Goal: Transaction & Acquisition: Purchase product/service

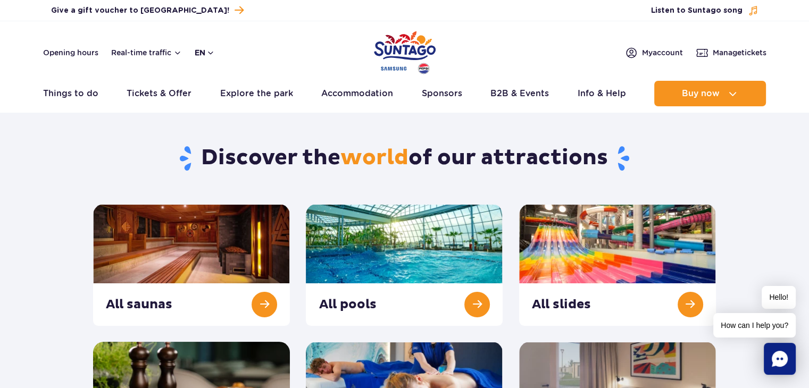
click at [209, 49] on button "en" at bounding box center [205, 52] width 20 height 11
click at [333, 41] on header "Opening hours Real-time traffic en PL EN UA My account Manage tickets Real-time…" at bounding box center [404, 66] width 809 height 91
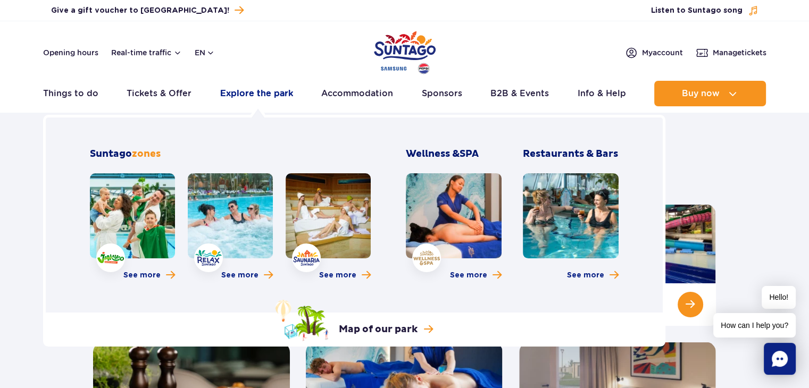
click at [253, 96] on link "Explore the park" at bounding box center [256, 94] width 73 height 26
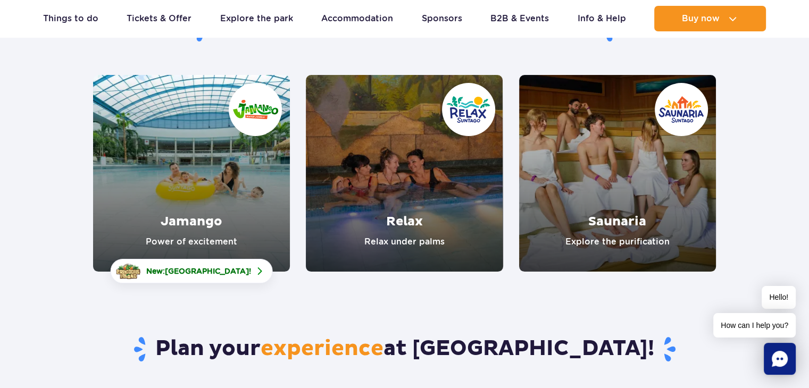
scroll to position [115, 0]
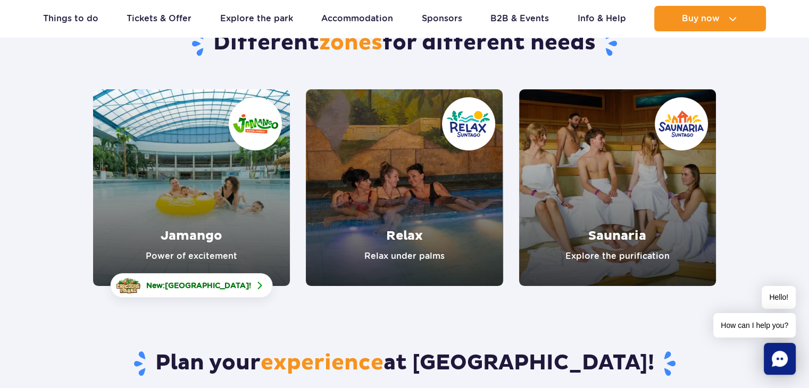
click at [263, 223] on link "Jamango" at bounding box center [191, 187] width 197 height 197
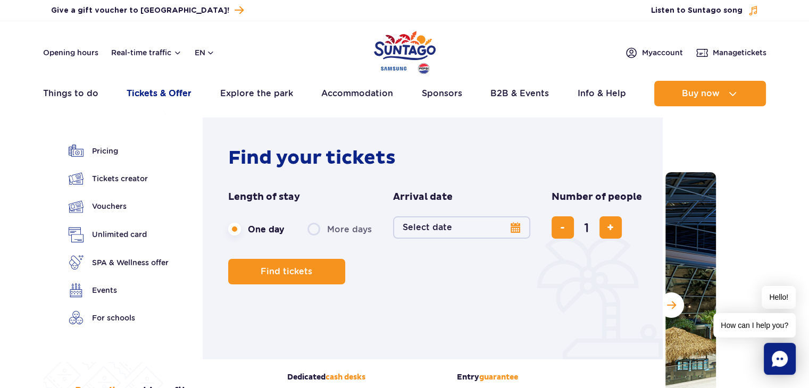
click at [180, 93] on link "Tickets & Offer" at bounding box center [159, 94] width 65 height 26
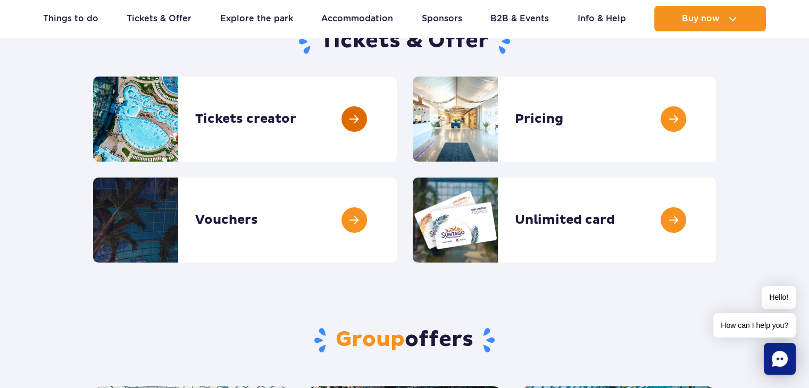
scroll to position [125, 0]
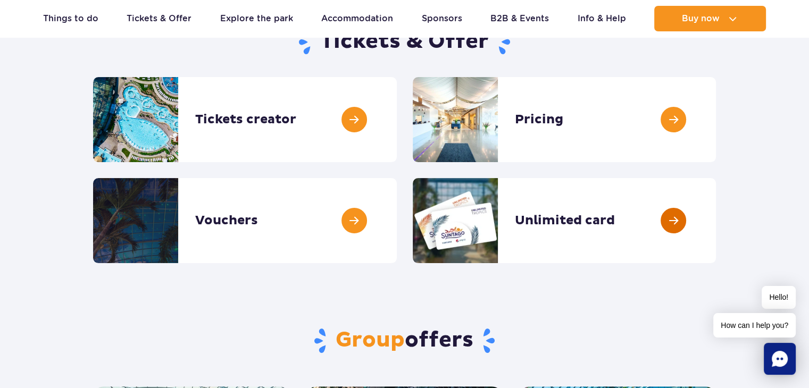
click at [716, 202] on link at bounding box center [716, 220] width 0 height 85
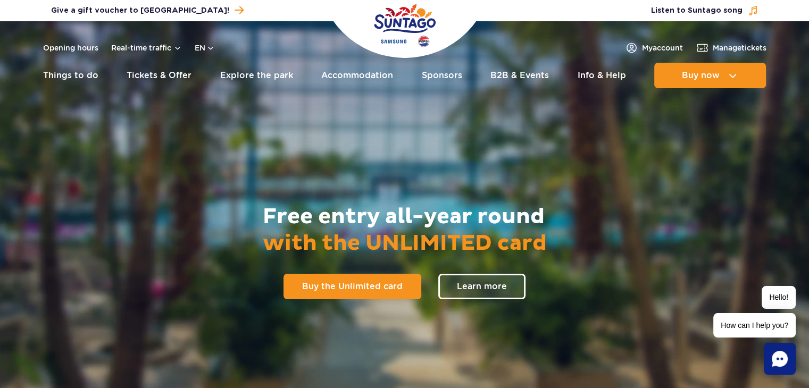
scroll to position [1, 0]
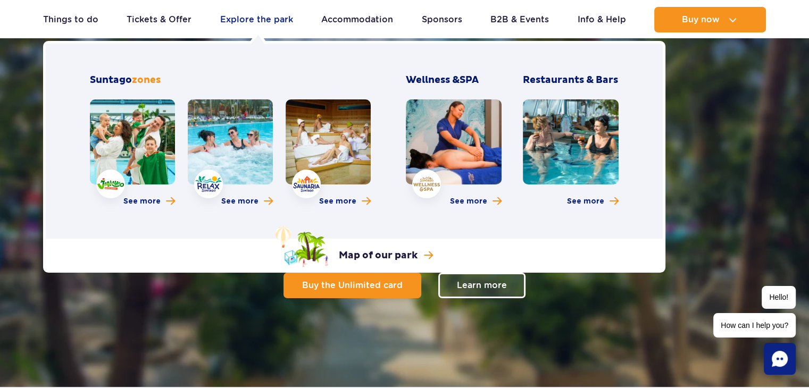
click at [276, 22] on link "Explore the park" at bounding box center [256, 20] width 73 height 26
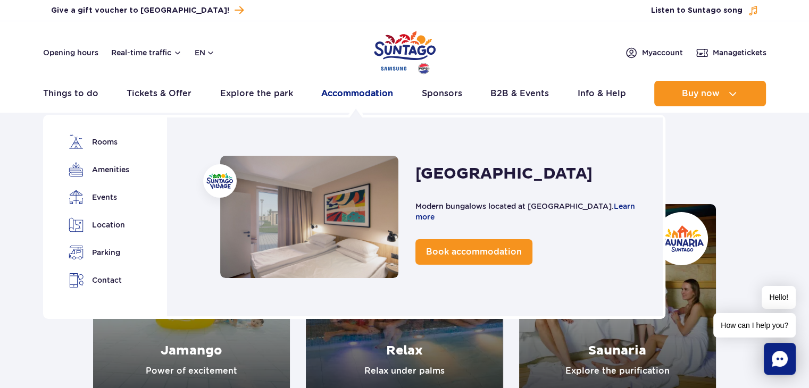
click at [386, 91] on link "Accommodation" at bounding box center [357, 94] width 72 height 26
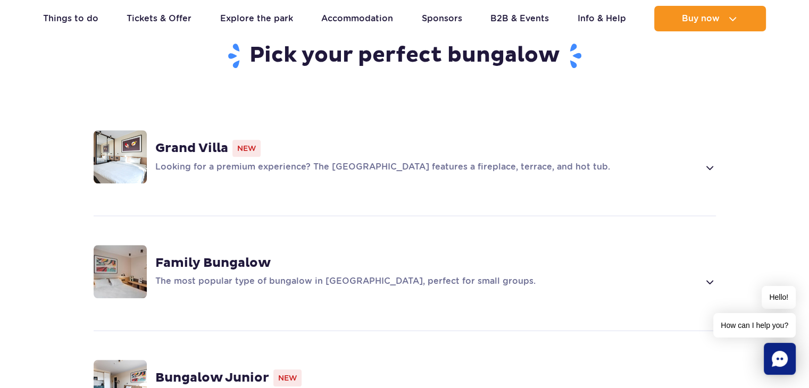
scroll to position [721, 0]
click at [706, 161] on span at bounding box center [709, 167] width 12 height 13
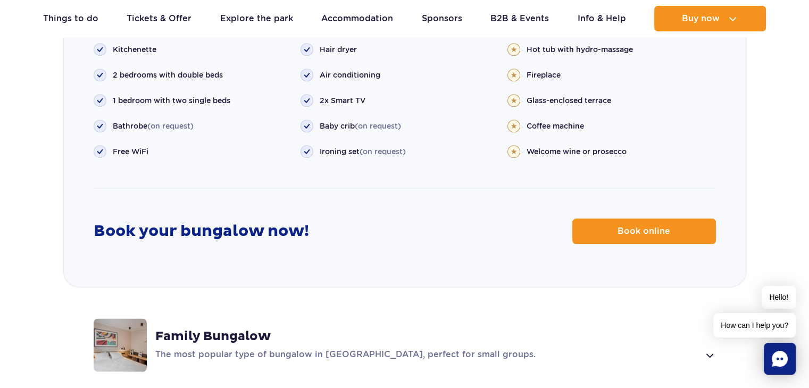
scroll to position [1274, 0]
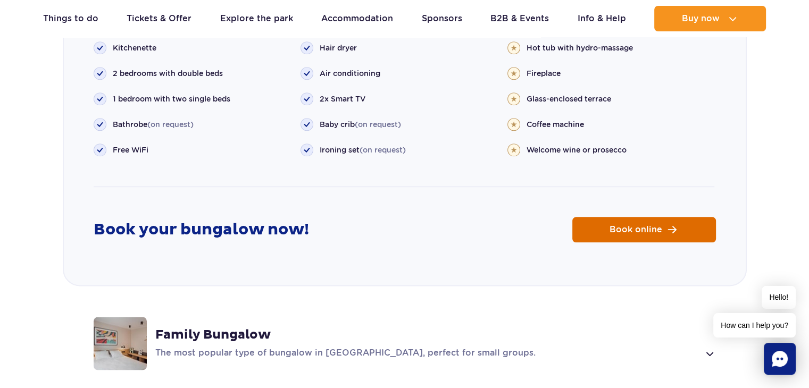
click at [632, 226] on span "Book online" at bounding box center [636, 230] width 53 height 9
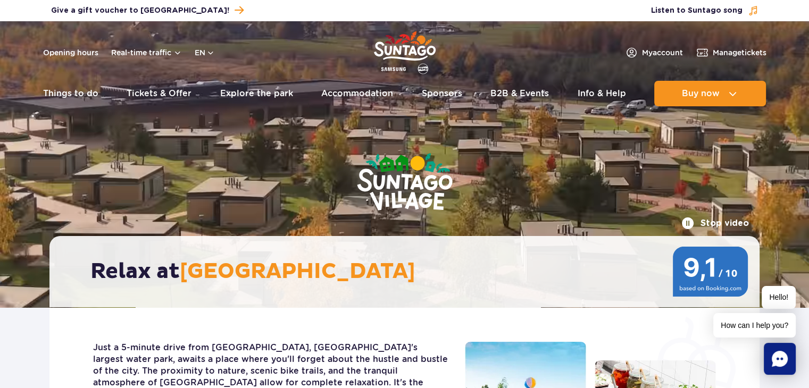
scroll to position [0, 0]
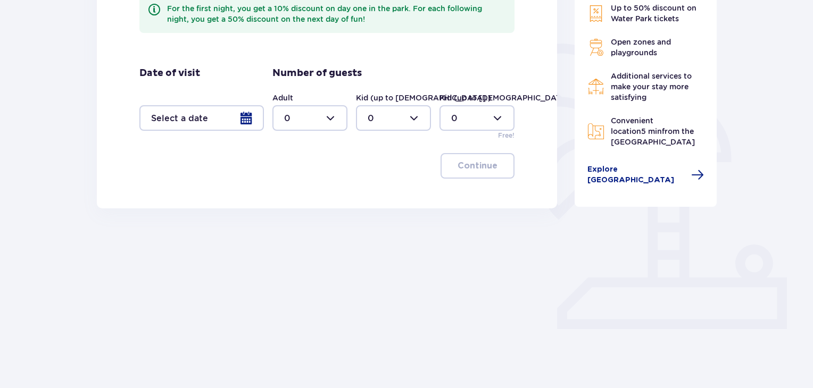
scroll to position [224, 0]
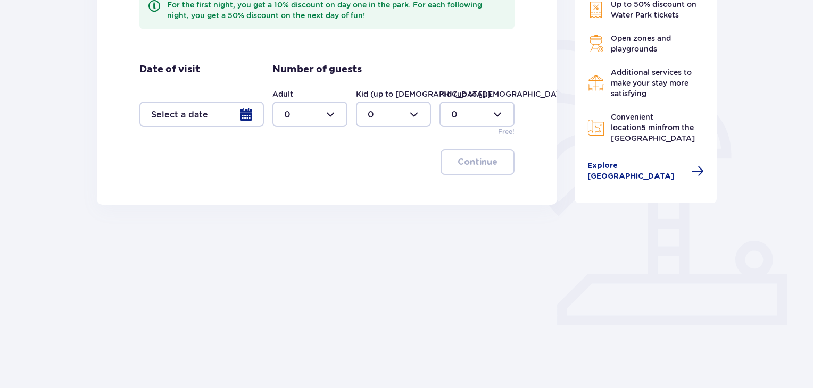
click at [232, 115] on div at bounding box center [201, 115] width 125 height 26
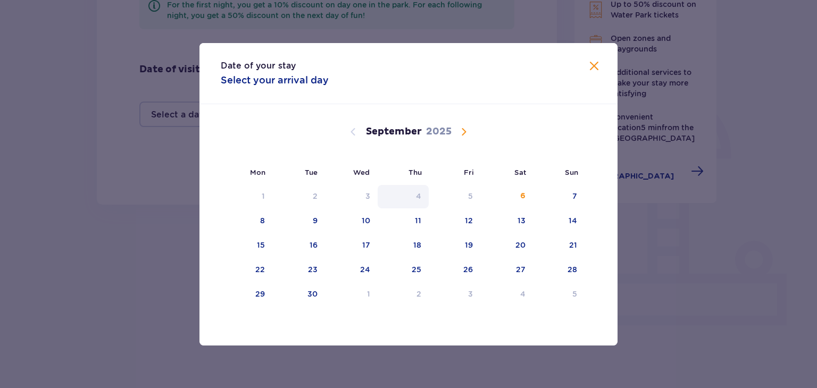
click at [384, 185] on div "4" at bounding box center [404, 196] width 52 height 23
click at [511, 201] on div "6" at bounding box center [506, 196] width 53 height 23
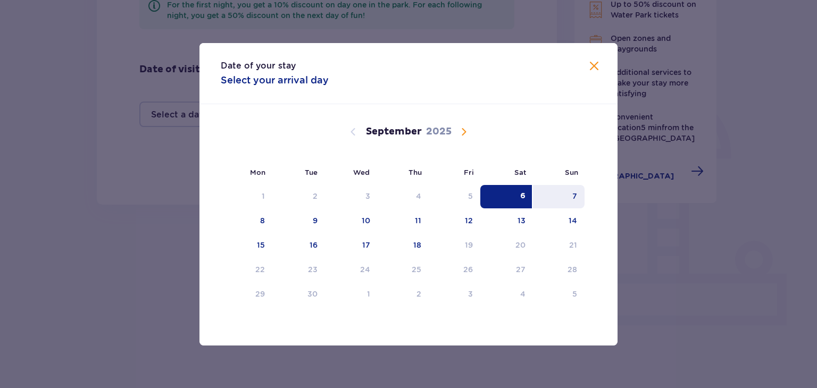
click at [566, 201] on div "7" at bounding box center [559, 196] width 52 height 23
type input "06.09.25 - 07.09.25"
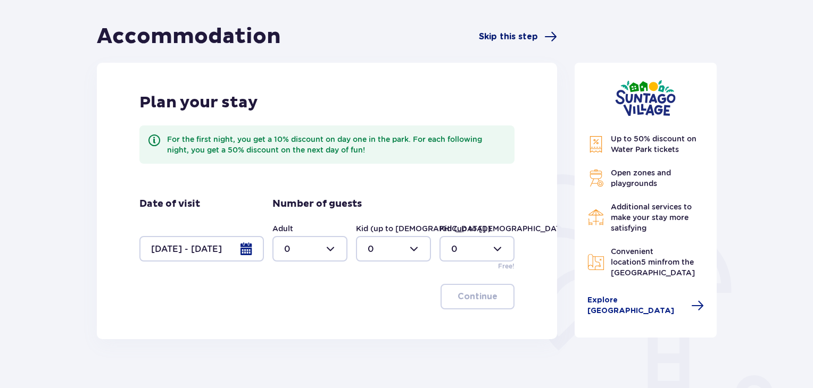
scroll to position [89, 0]
click at [337, 246] on div at bounding box center [309, 249] width 75 height 26
click at [330, 325] on div "2" at bounding box center [310, 326] width 52 height 12
type input "2"
drag, startPoint x: 499, startPoint y: 311, endPoint x: 477, endPoint y: 301, distance: 23.8
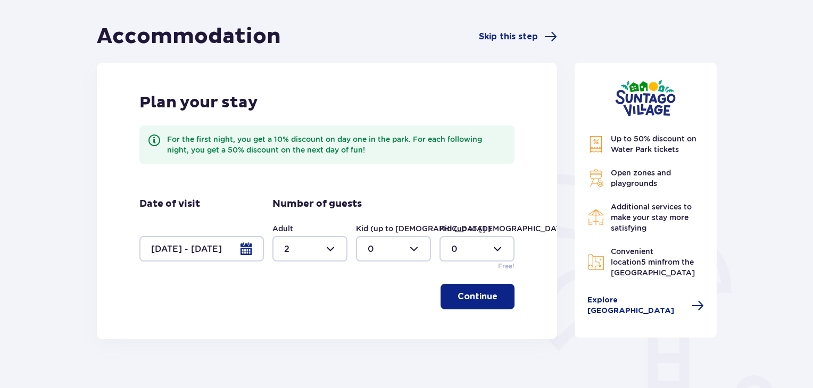
click at [477, 301] on div "Plan your stay For the first night, you get a 10% discount on day one in the pa…" at bounding box center [327, 201] width 460 height 277
click at [477, 301] on p "Continue" at bounding box center [478, 297] width 40 height 12
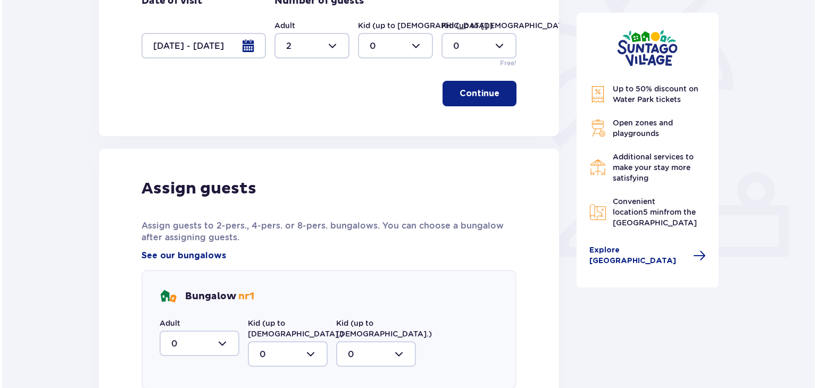
scroll to position [292, 0]
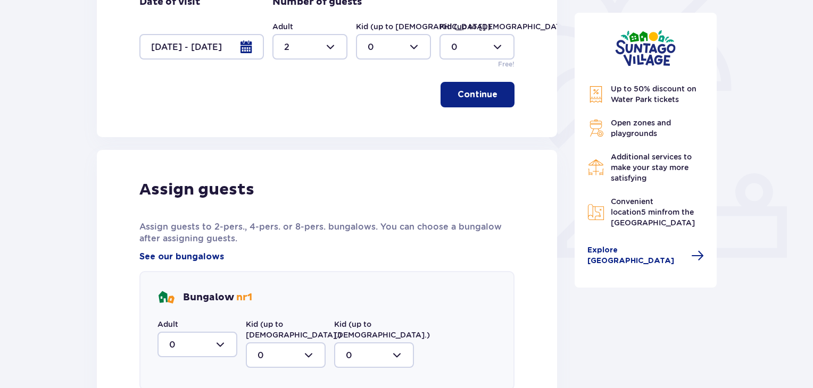
click at [208, 52] on div at bounding box center [201, 47] width 125 height 26
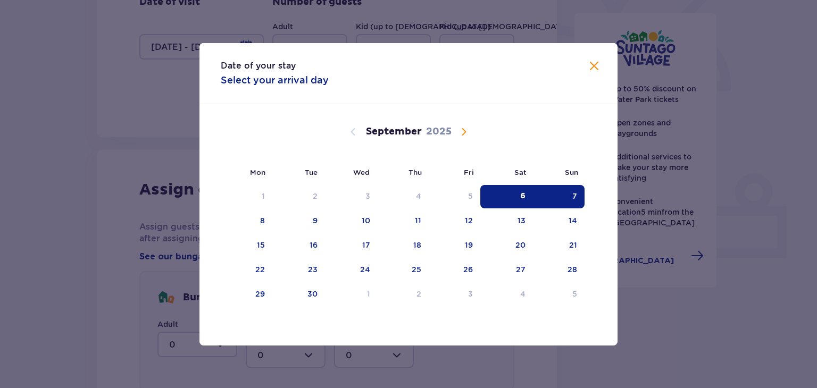
click at [577, 194] on div "7" at bounding box center [559, 196] width 52 height 23
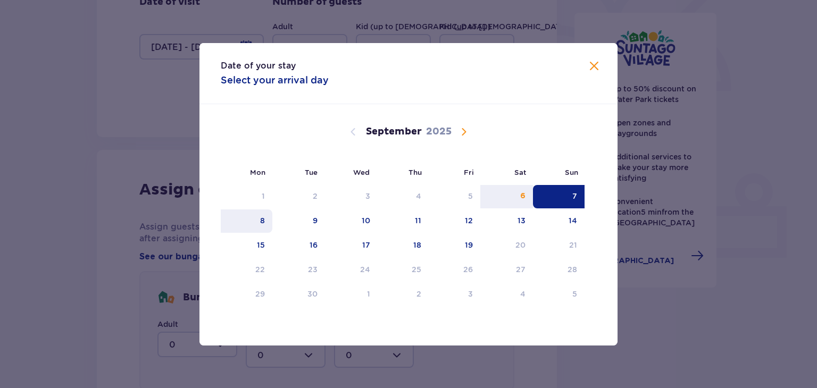
click at [260, 215] on div "8" at bounding box center [262, 220] width 5 height 11
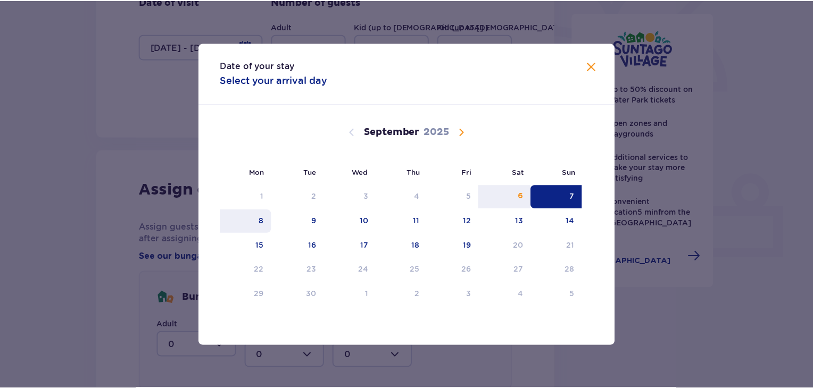
scroll to position [224, 0]
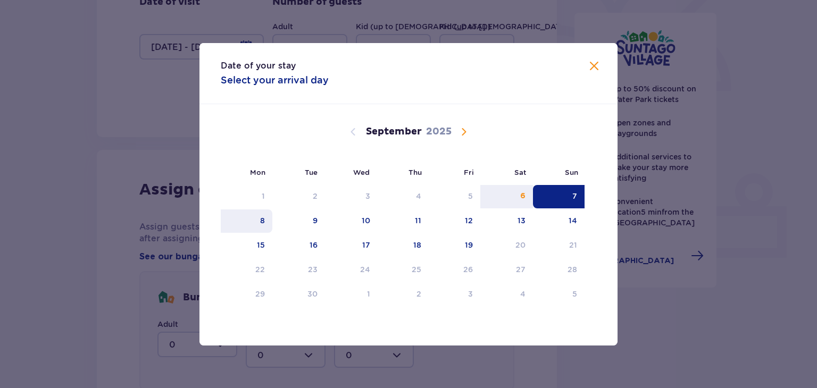
type input "07.09.25 - 08.09.25"
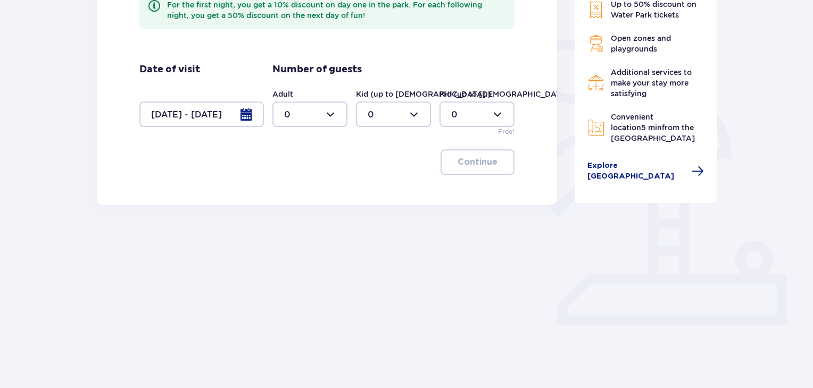
click at [338, 111] on div at bounding box center [309, 115] width 75 height 26
click at [324, 196] on div "2" at bounding box center [310, 192] width 52 height 12
type input "2"
click at [493, 169] on button "Continue" at bounding box center [478, 163] width 74 height 26
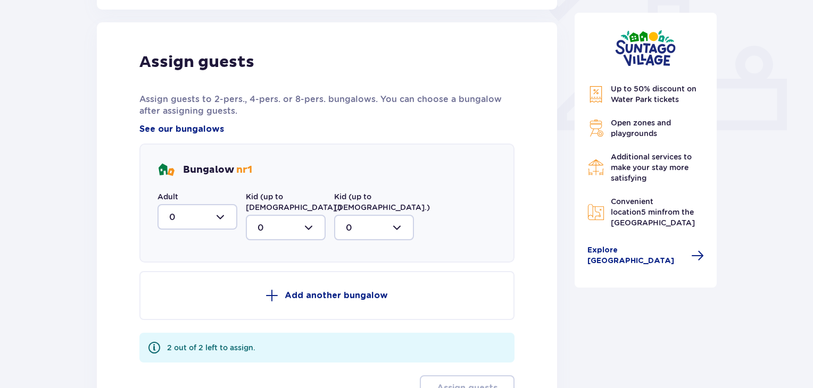
scroll to position [419, 0]
click at [211, 205] on div at bounding box center [197, 218] width 80 height 26
click at [196, 293] on div "2" at bounding box center [197, 295] width 56 height 12
type input "2"
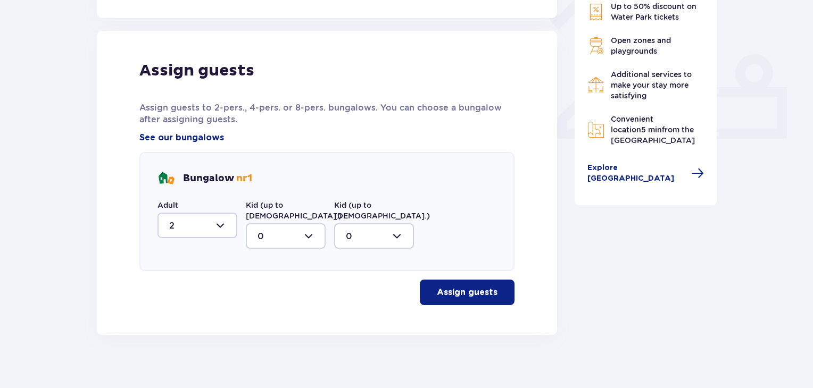
drag, startPoint x: 470, startPoint y: 294, endPoint x: 484, endPoint y: 278, distance: 21.1
click at [484, 278] on div "Assign guests Assign guests to 2-pers., 4-pers. or 8-pers. bungalows. You can c…" at bounding box center [327, 183] width 460 height 304
click at [484, 287] on p "Assign guests" at bounding box center [467, 293] width 61 height 12
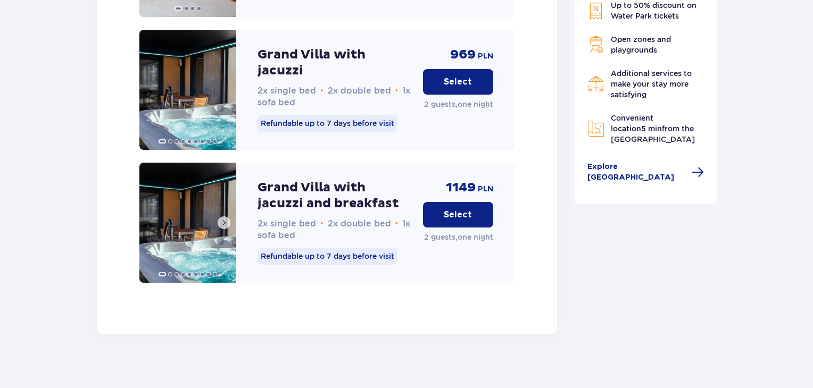
scroll to position [1564, 0]
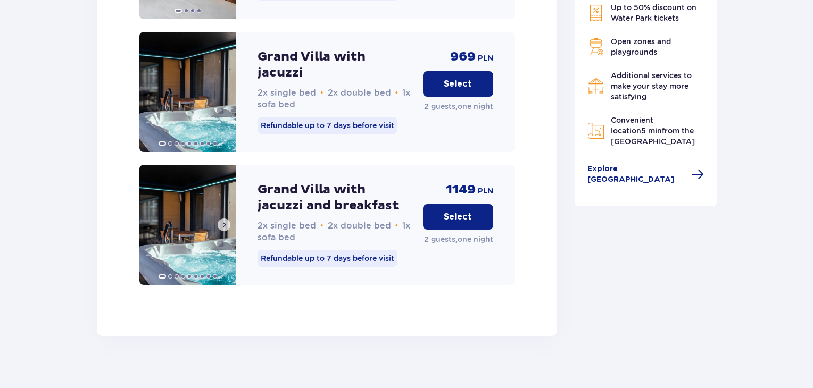
click at [225, 221] on span at bounding box center [224, 225] width 9 height 9
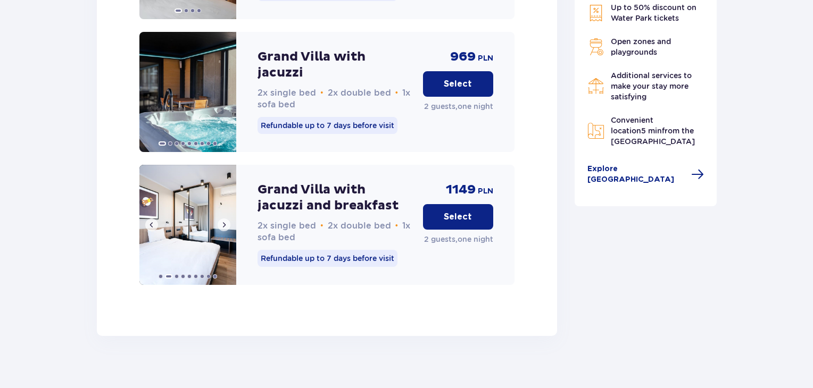
click at [225, 221] on span at bounding box center [224, 225] width 9 height 9
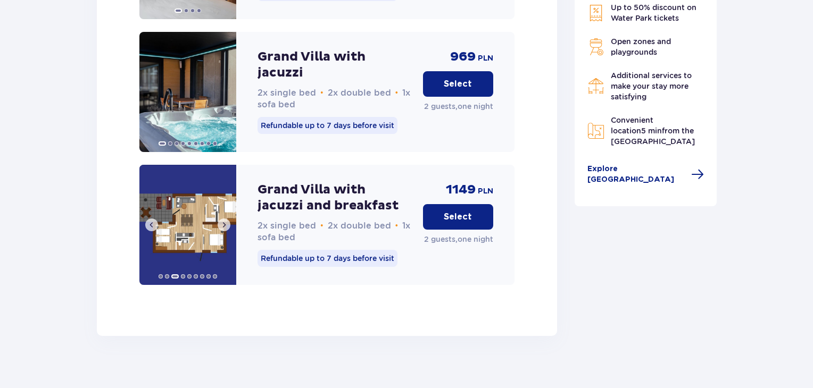
click at [225, 221] on span at bounding box center [224, 225] width 9 height 9
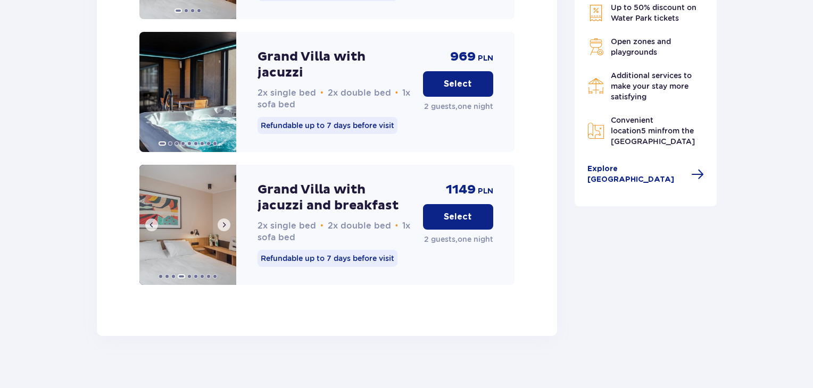
click at [225, 221] on span at bounding box center [224, 225] width 9 height 9
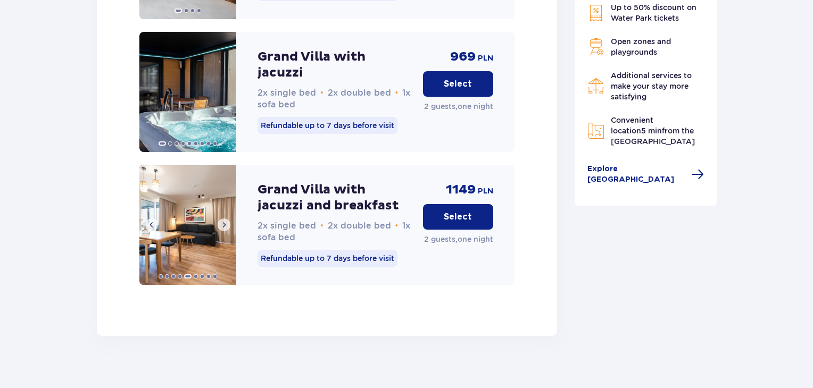
click at [225, 221] on span at bounding box center [224, 225] width 9 height 9
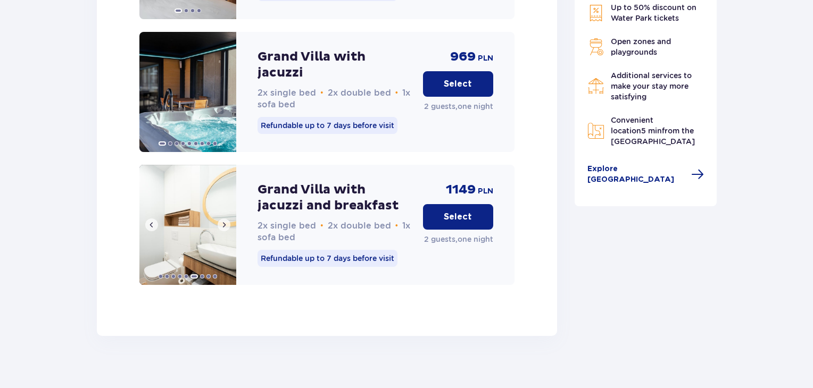
click at [225, 221] on span at bounding box center [224, 225] width 9 height 9
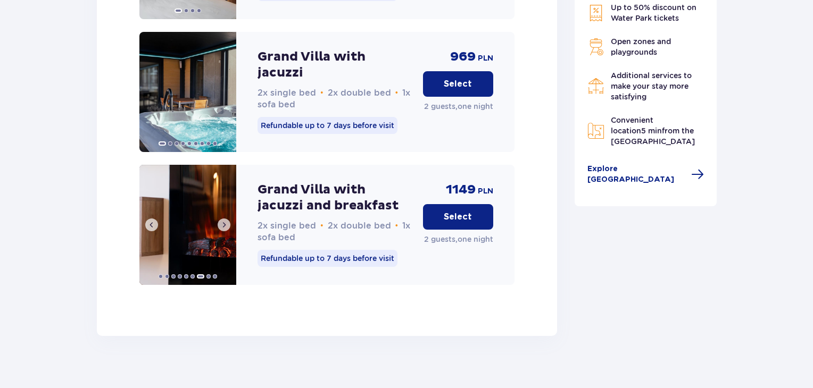
click at [225, 221] on span at bounding box center [224, 225] width 9 height 9
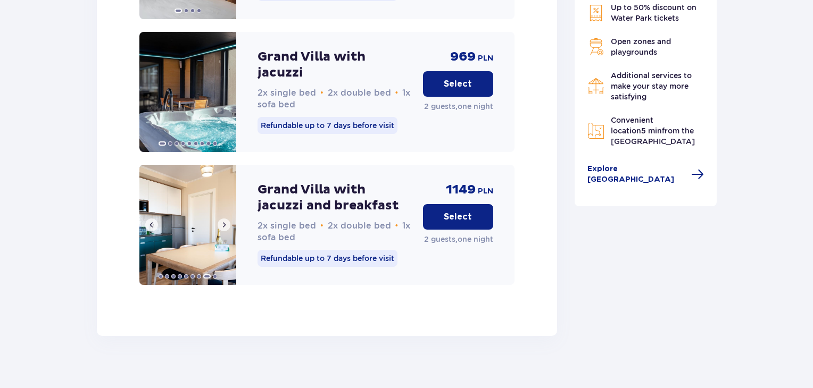
click at [225, 221] on span at bounding box center [224, 225] width 9 height 9
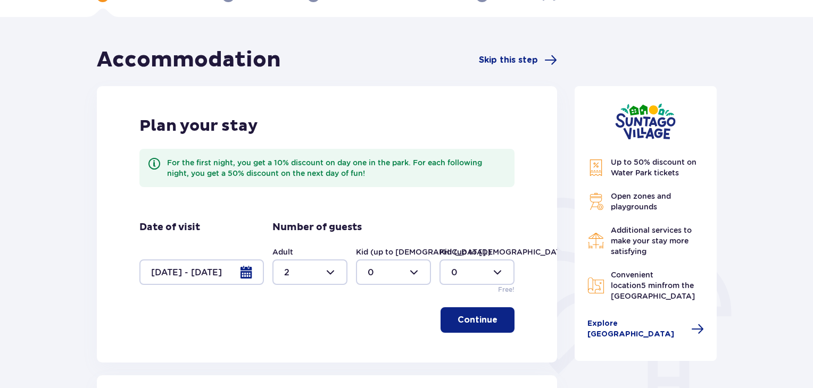
scroll to position [0, 0]
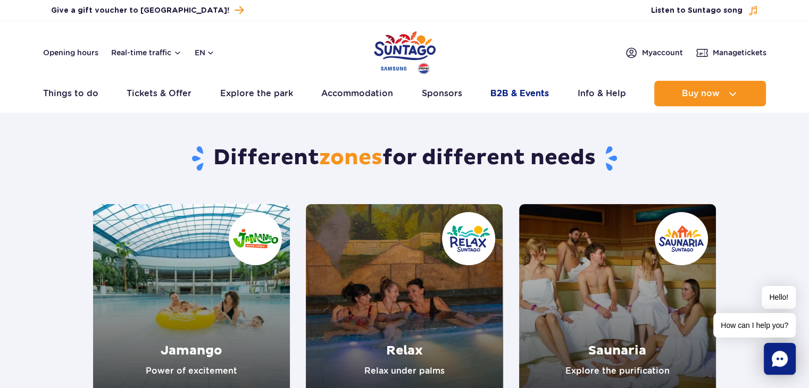
click at [526, 98] on link "B2B & Events" at bounding box center [520, 94] width 59 height 26
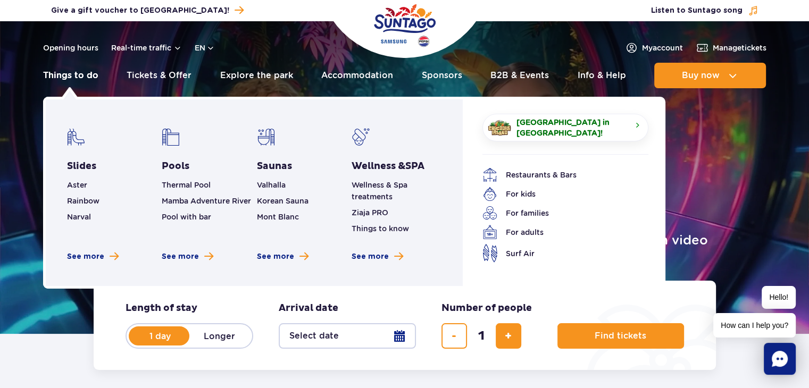
click at [91, 77] on link "Things to do" at bounding box center [70, 76] width 55 height 26
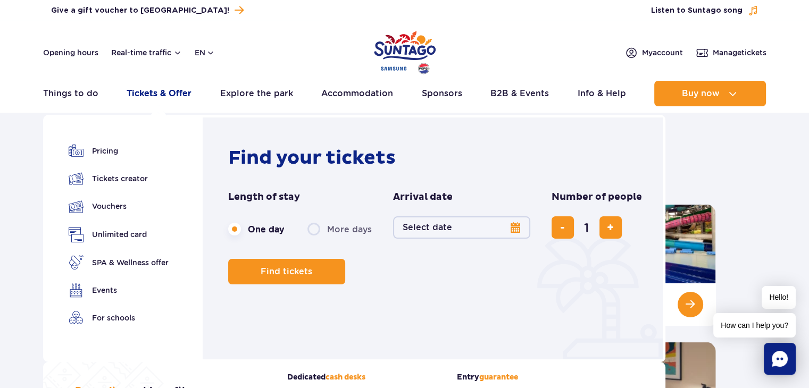
click at [177, 89] on link "Tickets & Offer" at bounding box center [159, 94] width 65 height 26
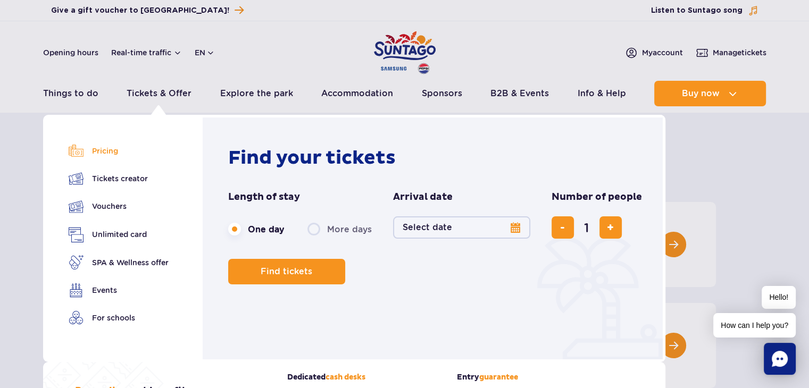
click at [126, 154] on link "Pricing" at bounding box center [119, 151] width 100 height 15
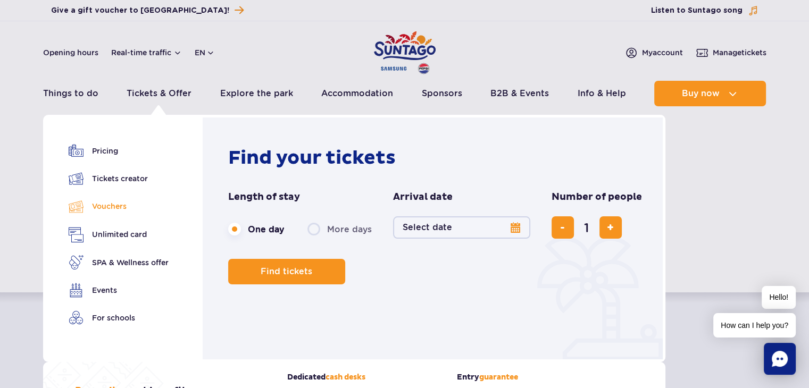
click at [130, 210] on link "Vouchers" at bounding box center [119, 206] width 100 height 15
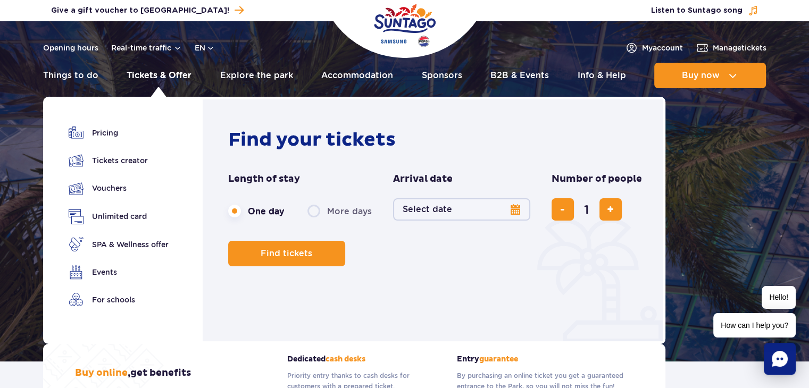
click at [141, 77] on link "Tickets & Offer" at bounding box center [159, 76] width 65 height 26
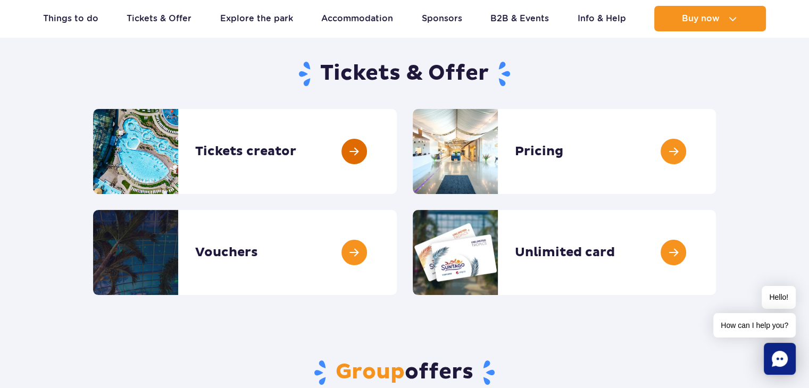
scroll to position [60, 0]
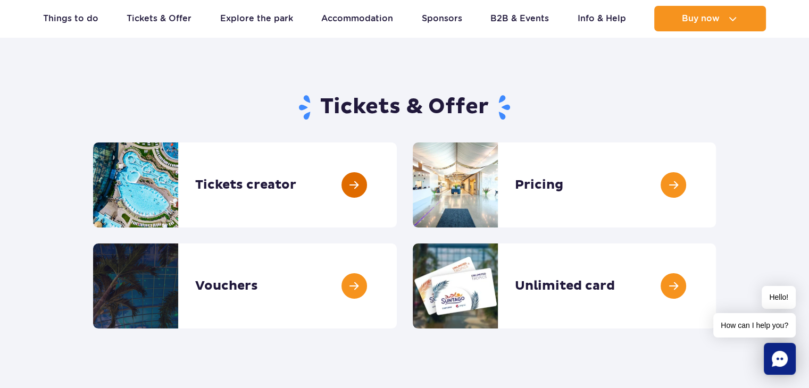
click at [397, 185] on link at bounding box center [397, 185] width 0 height 85
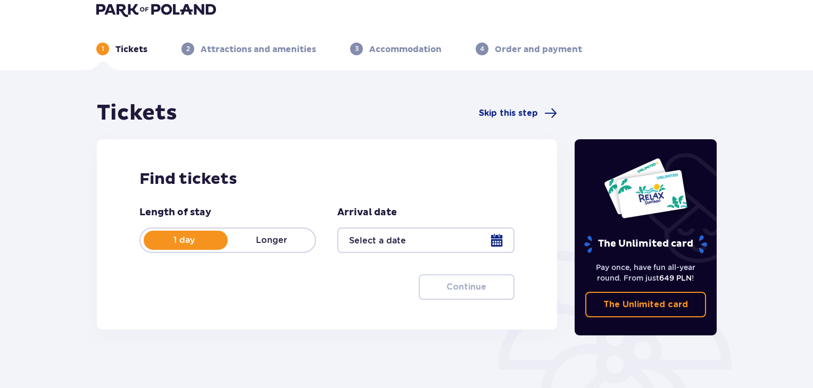
scroll to position [13, 0]
click at [441, 243] on div at bounding box center [425, 240] width 177 height 26
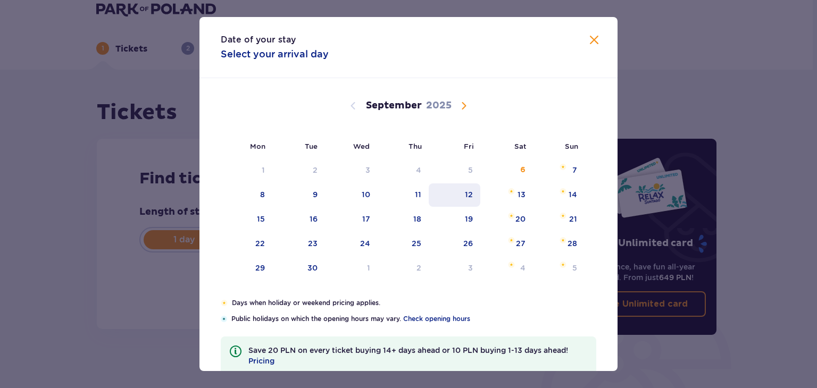
click at [474, 200] on div "12" at bounding box center [455, 195] width 52 height 23
type input "12.09.25"
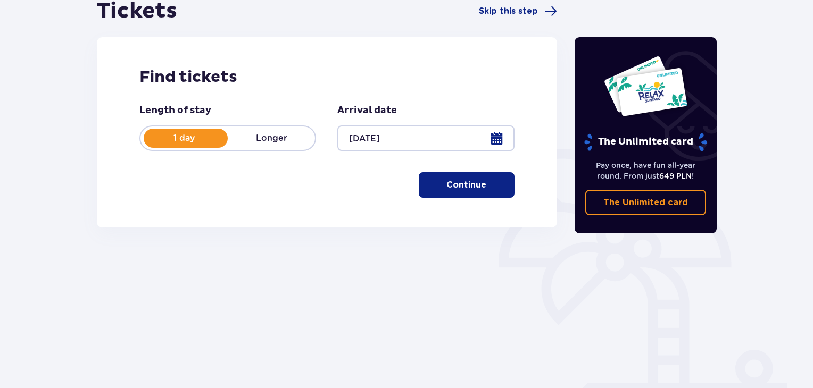
scroll to position [118, 0]
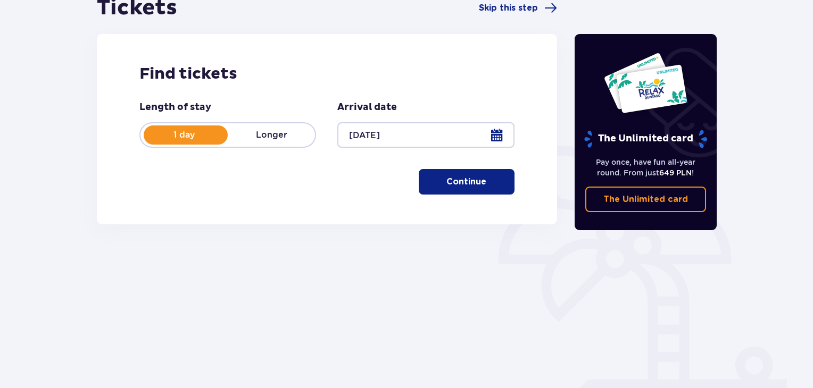
click at [476, 187] on p "Continue" at bounding box center [466, 182] width 40 height 12
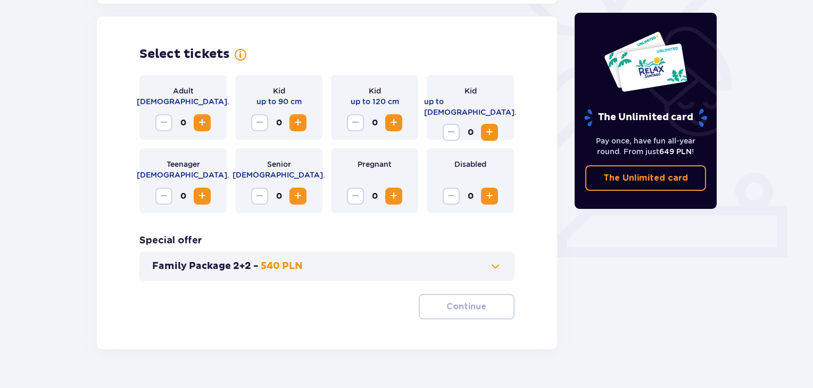
scroll to position [296, 0]
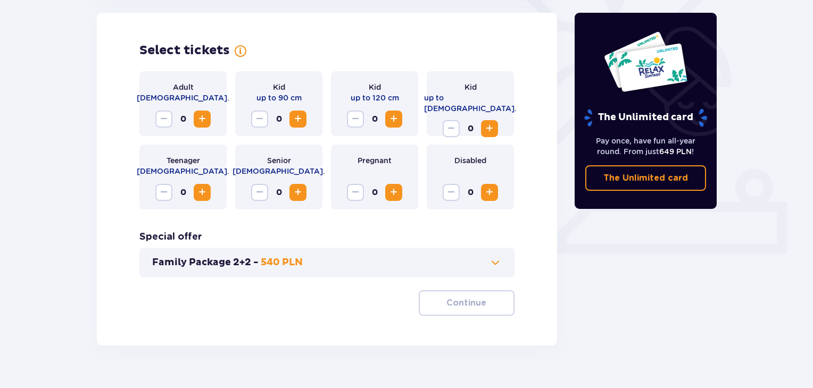
click at [198, 121] on span "Increase" at bounding box center [202, 119] width 13 height 13
click at [442, 309] on button "Continue" at bounding box center [467, 304] width 96 height 26
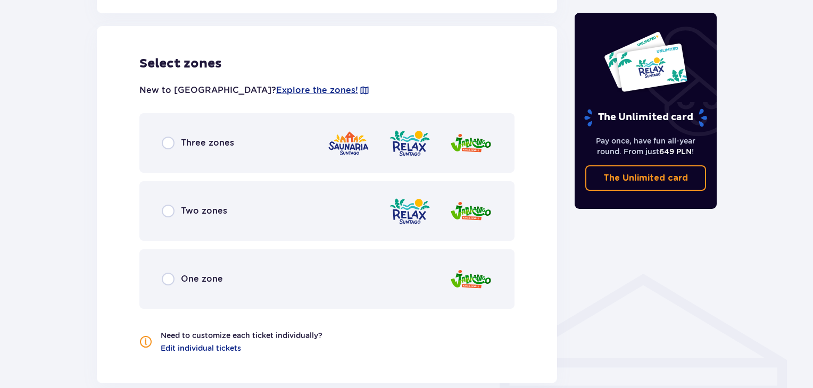
scroll to position [591, 0]
click at [179, 145] on div "Three zones" at bounding box center [198, 142] width 72 height 13
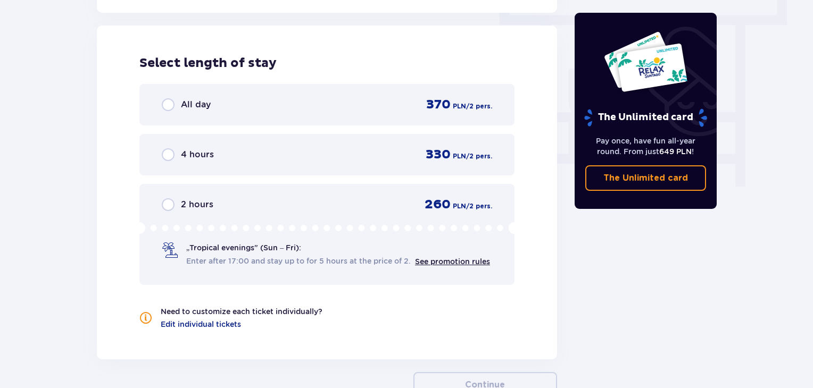
scroll to position [1017, 0]
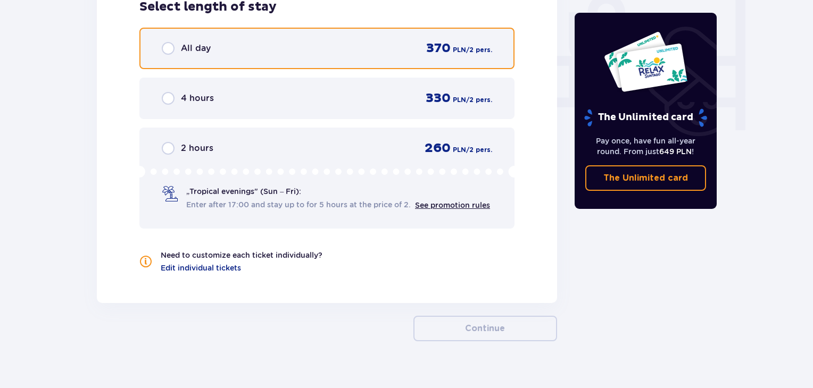
click at [172, 52] on input "radio" at bounding box center [168, 48] width 13 height 13
radio input "true"
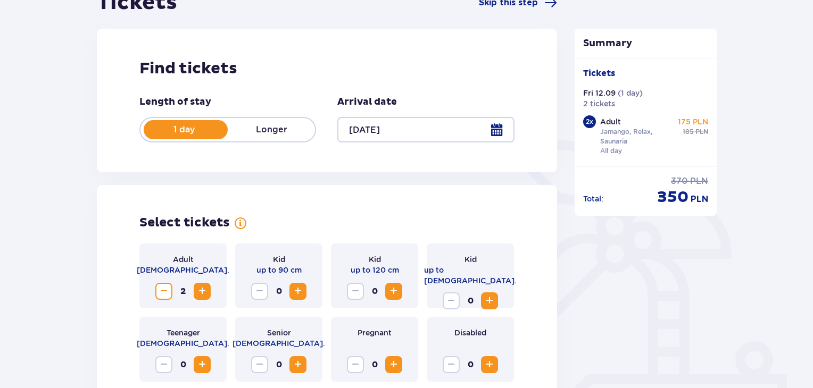
scroll to position [121, 0]
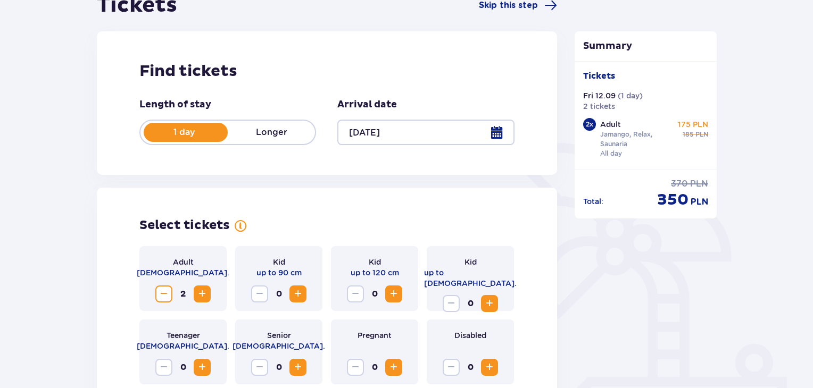
click at [165, 295] on span "Decrease" at bounding box center [163, 294] width 13 height 13
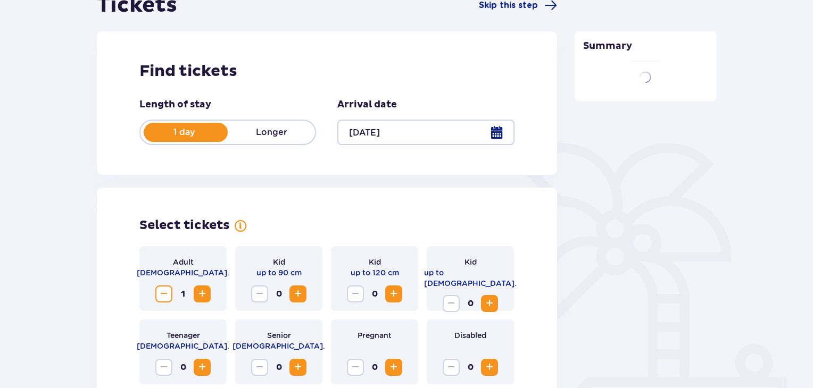
click at [165, 295] on span "Decrease" at bounding box center [163, 294] width 13 height 13
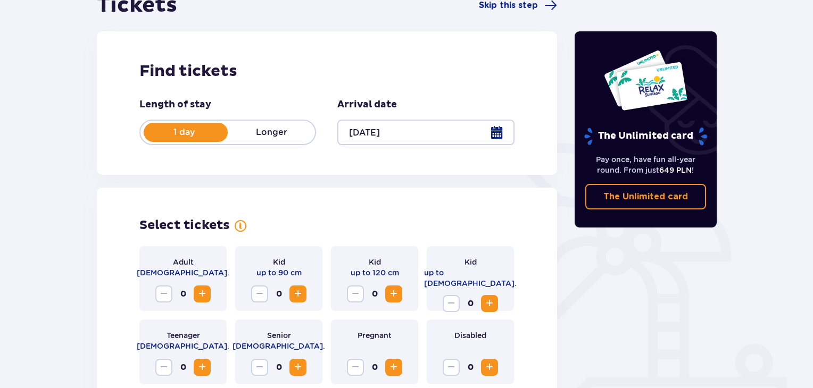
click at [295, 298] on span "Increase" at bounding box center [298, 294] width 13 height 13
click at [203, 291] on span "Increase" at bounding box center [202, 294] width 13 height 13
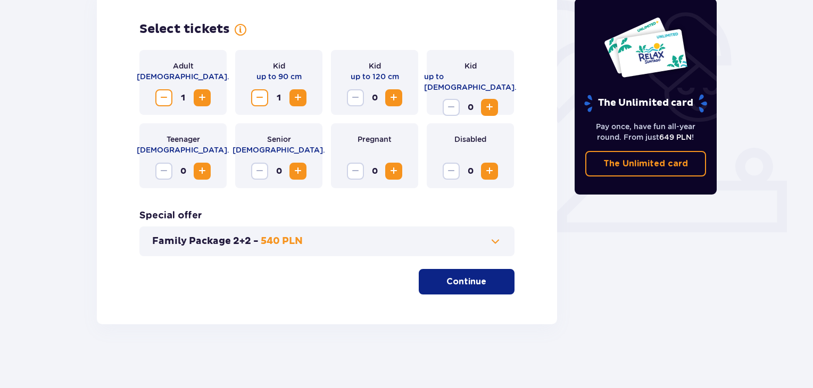
scroll to position [317, 0]
click at [165, 100] on span "Decrease" at bounding box center [163, 98] width 13 height 13
click at [482, 277] on span "button" at bounding box center [488, 282] width 13 height 13
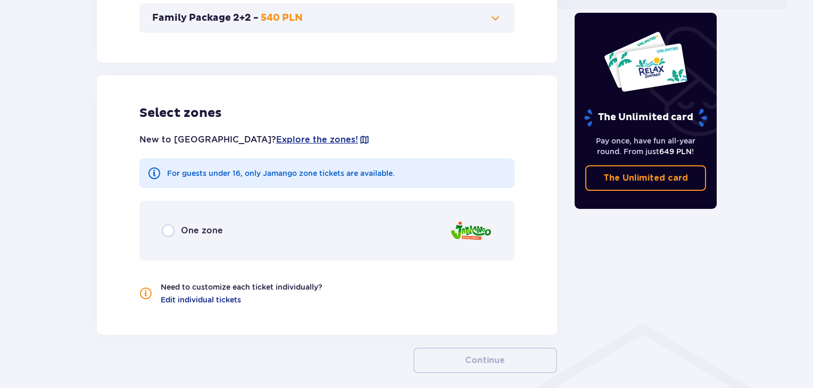
scroll to position [541, 0]
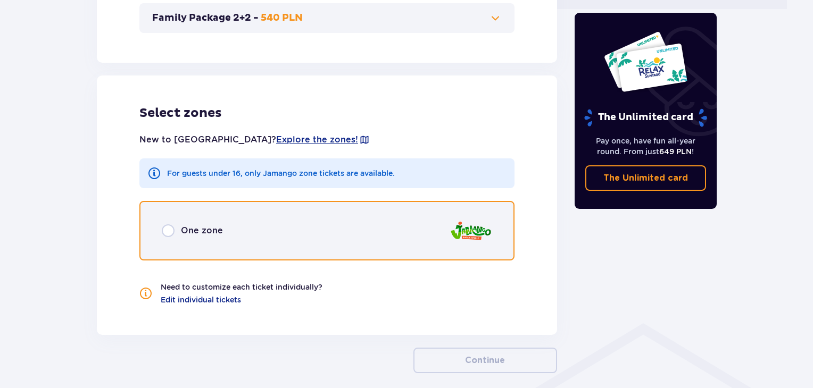
click at [165, 233] on input "radio" at bounding box center [168, 231] width 13 height 13
radio input "true"
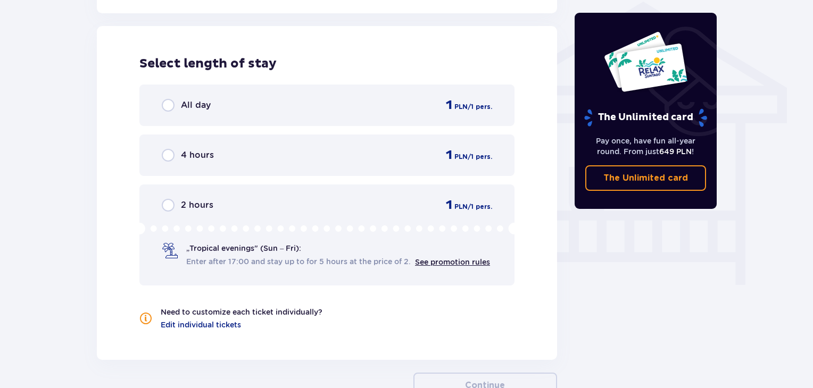
scroll to position [863, 0]
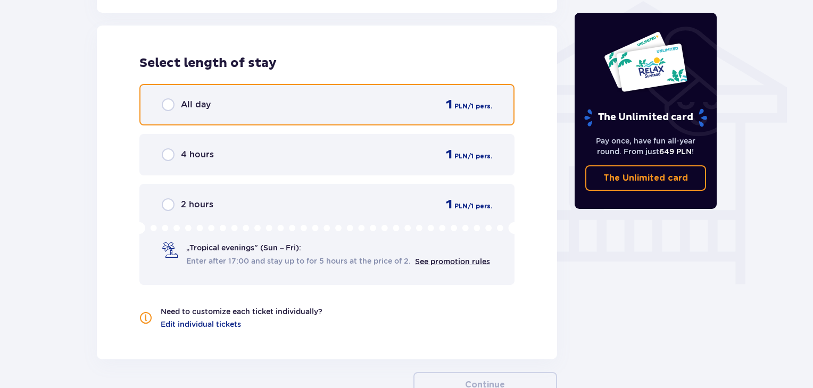
click at [169, 105] on input "radio" at bounding box center [168, 104] width 13 height 13
radio input "true"
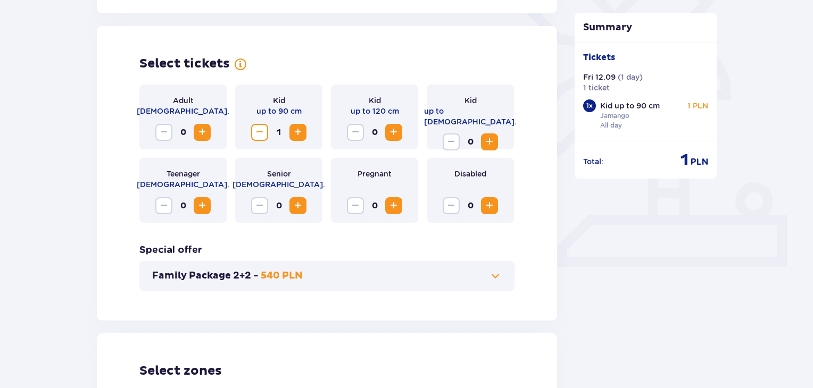
scroll to position [262, 0]
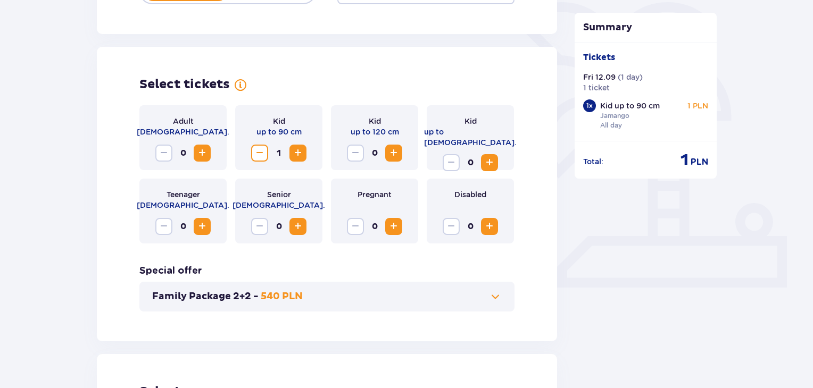
click at [256, 155] on span "Decrease" at bounding box center [259, 153] width 13 height 13
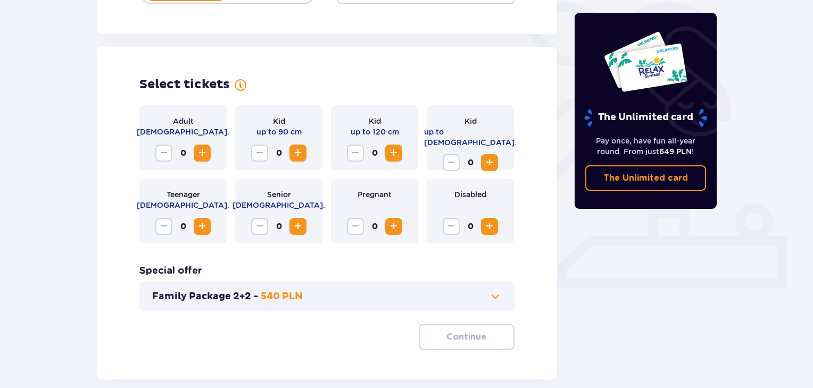
click at [395, 154] on span "Increase" at bounding box center [393, 153] width 13 height 13
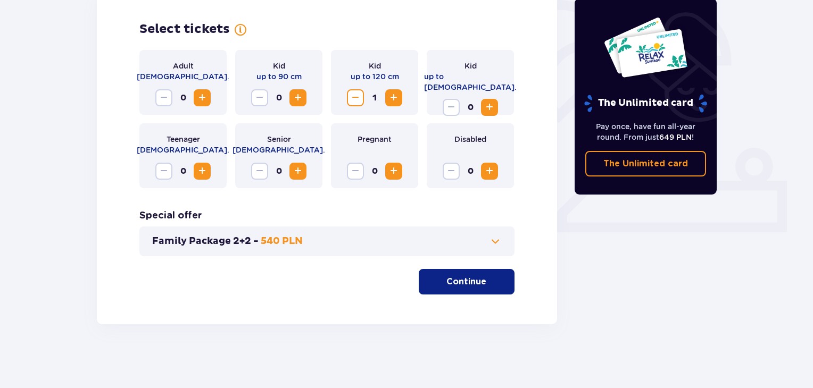
scroll to position [317, 0]
click at [470, 274] on button "Continue" at bounding box center [467, 282] width 96 height 26
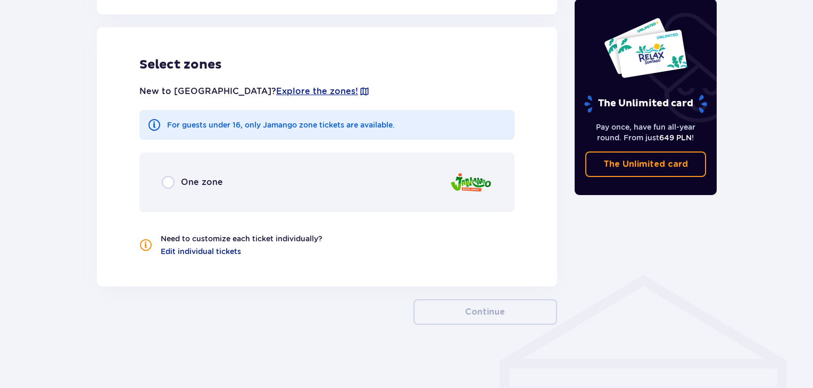
scroll to position [590, 0]
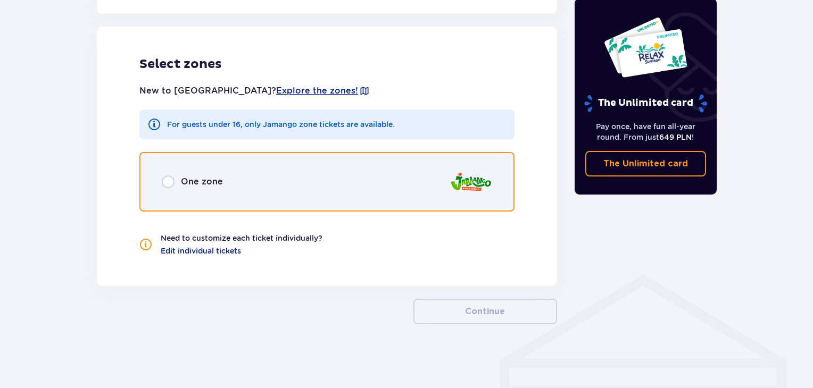
click at [170, 183] on input "radio" at bounding box center [168, 182] width 13 height 13
radio input "true"
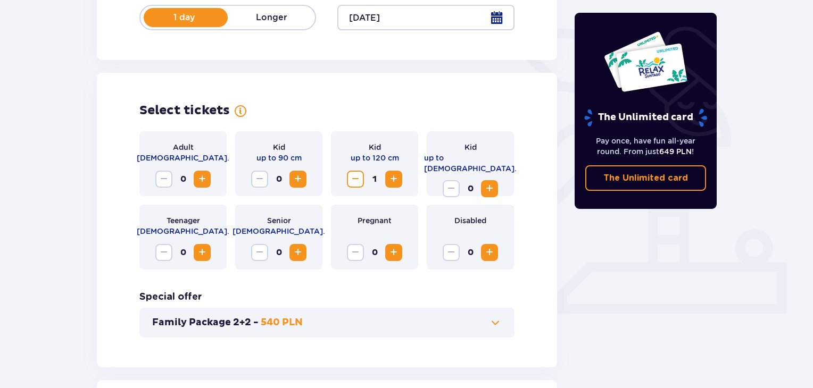
scroll to position [236, 0]
click at [358, 175] on span "Decrease" at bounding box center [355, 178] width 13 height 13
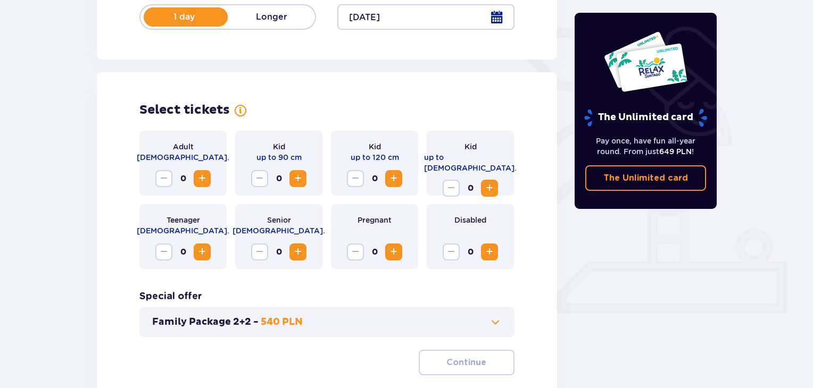
click at [206, 179] on span "Increase" at bounding box center [202, 178] width 13 height 13
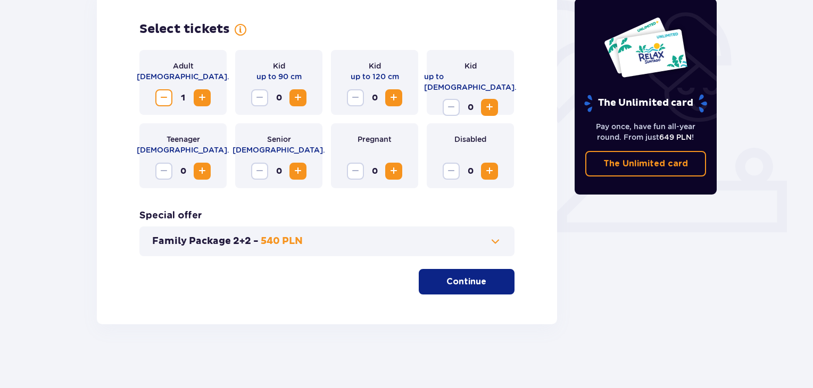
click at [467, 281] on p "Continue" at bounding box center [466, 282] width 40 height 12
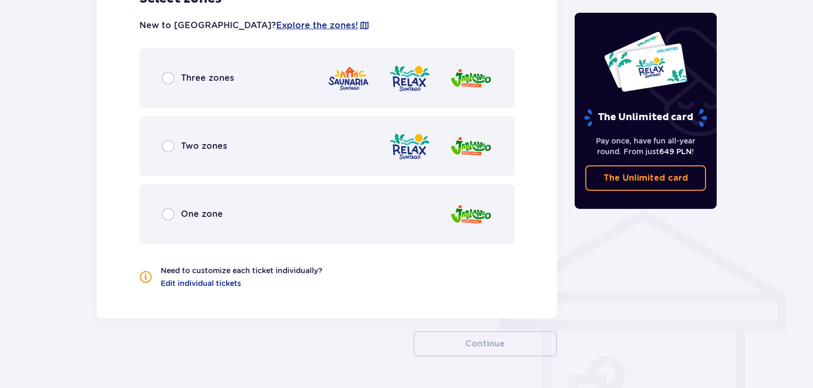
scroll to position [687, 0]
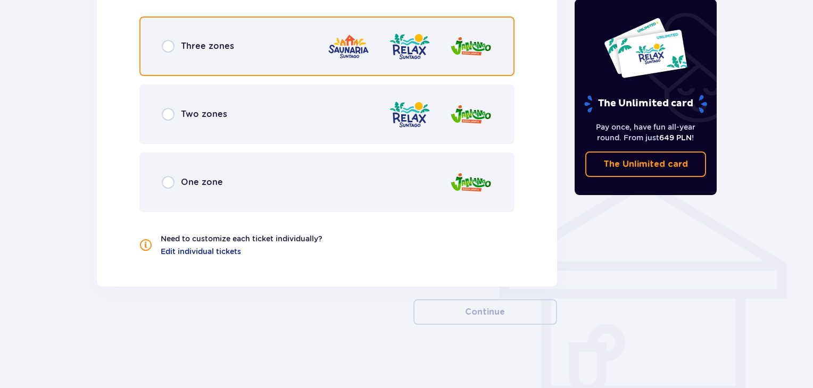
click at [174, 48] on input "radio" at bounding box center [168, 46] width 13 height 13
radio input "true"
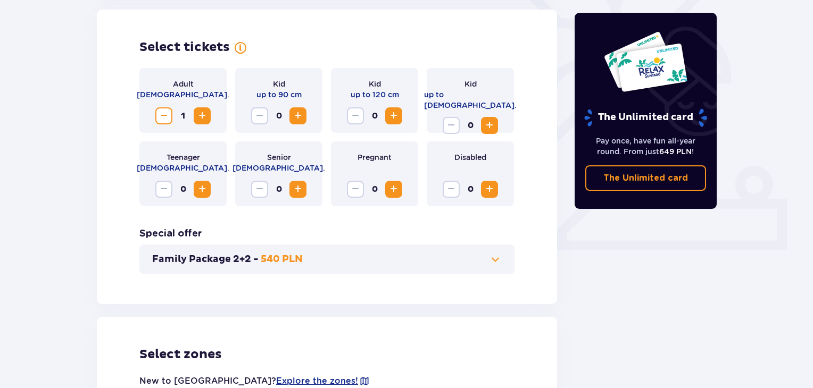
scroll to position [302, 0]
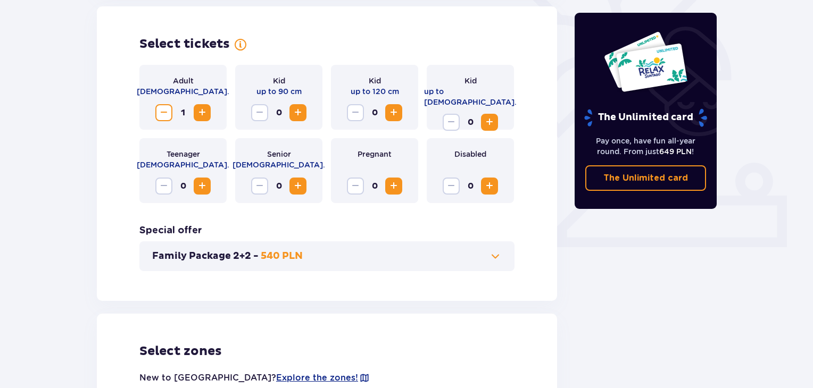
click at [165, 108] on span "Decrease" at bounding box center [163, 112] width 13 height 13
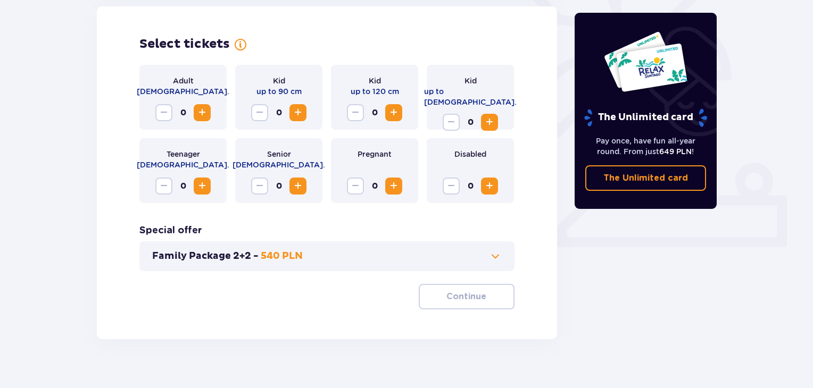
click at [396, 113] on span "Increase" at bounding box center [393, 112] width 13 height 13
click at [496, 296] on button "Continue" at bounding box center [467, 297] width 96 height 26
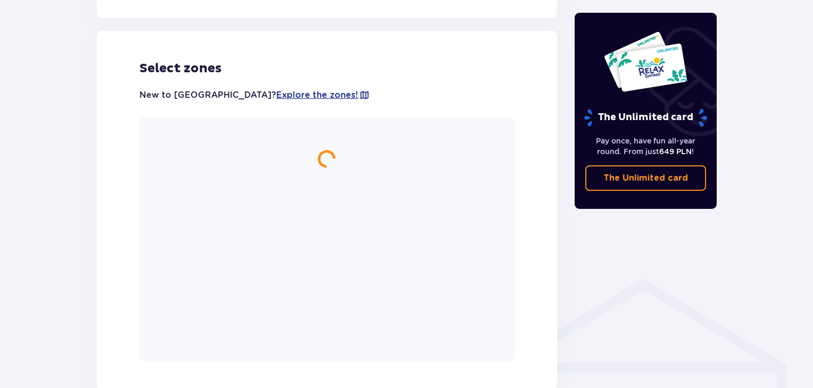
scroll to position [590, 0]
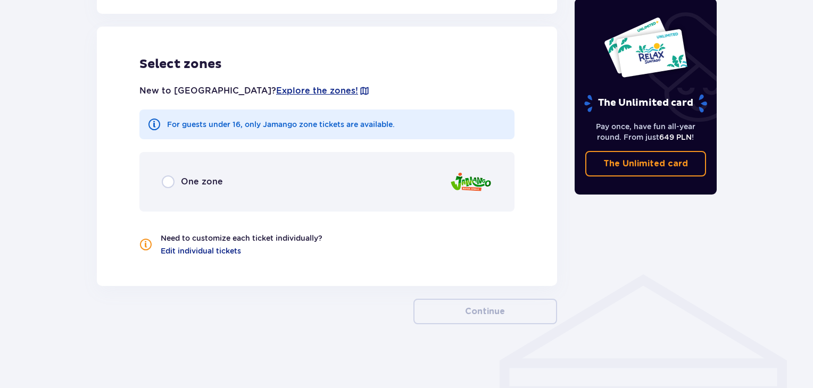
click at [170, 190] on div "One zone" at bounding box center [326, 182] width 375 height 60
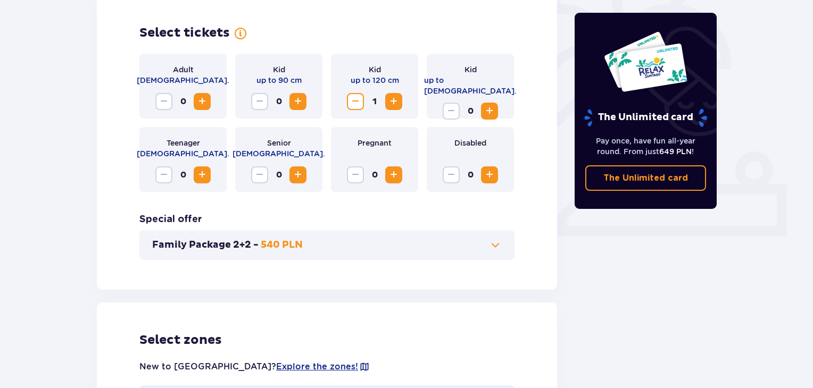
scroll to position [270, 0]
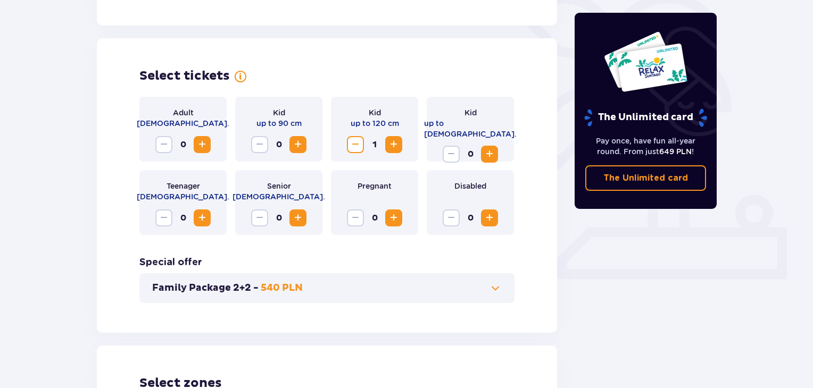
click at [355, 146] on span "Decrease" at bounding box center [355, 144] width 13 height 13
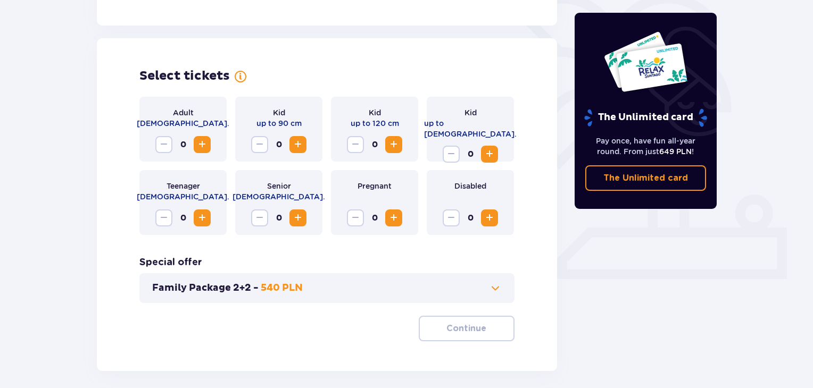
click at [496, 148] on span "Increase" at bounding box center [489, 154] width 13 height 13
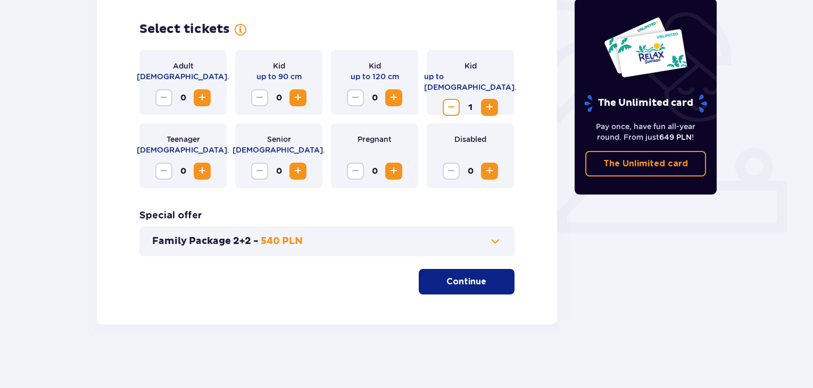
click at [474, 276] on p "Continue" at bounding box center [466, 282] width 40 height 12
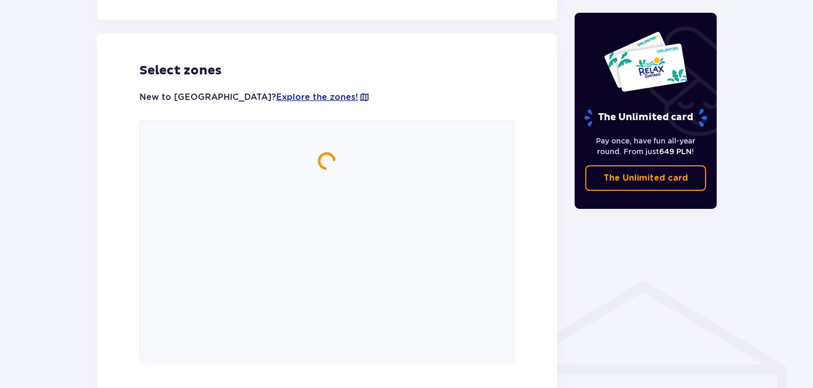
scroll to position [590, 0]
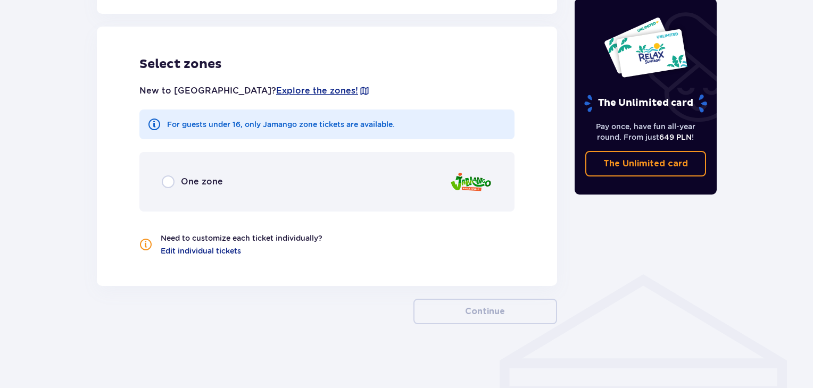
click at [185, 185] on p "One zone" at bounding box center [202, 182] width 42 height 12
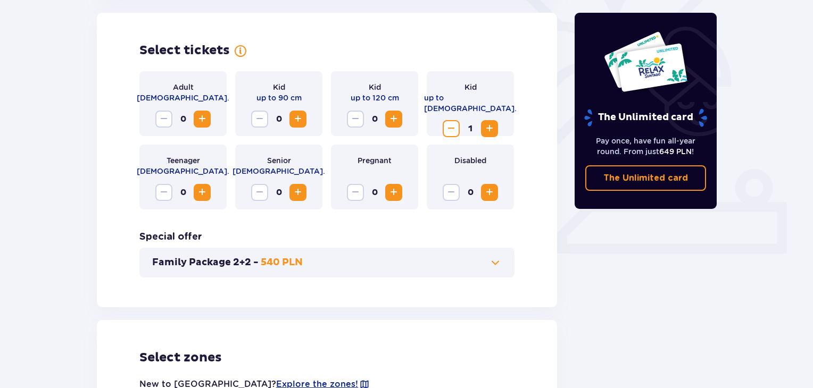
scroll to position [295, 0]
click at [450, 123] on span "Decrease" at bounding box center [451, 129] width 13 height 13
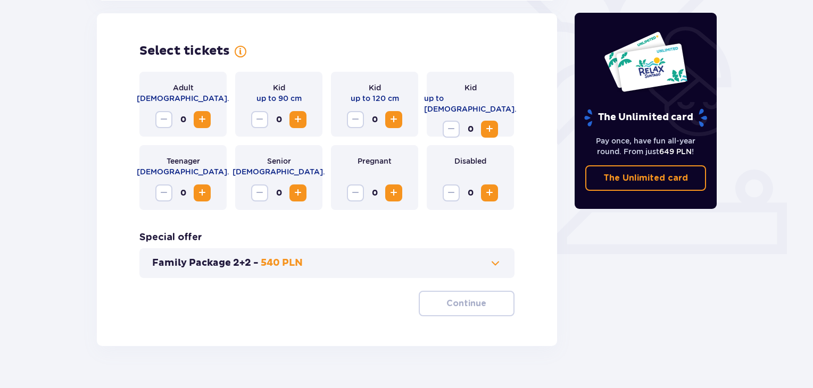
click at [201, 189] on span "Increase" at bounding box center [202, 193] width 13 height 13
click at [478, 295] on button "Continue" at bounding box center [467, 304] width 96 height 26
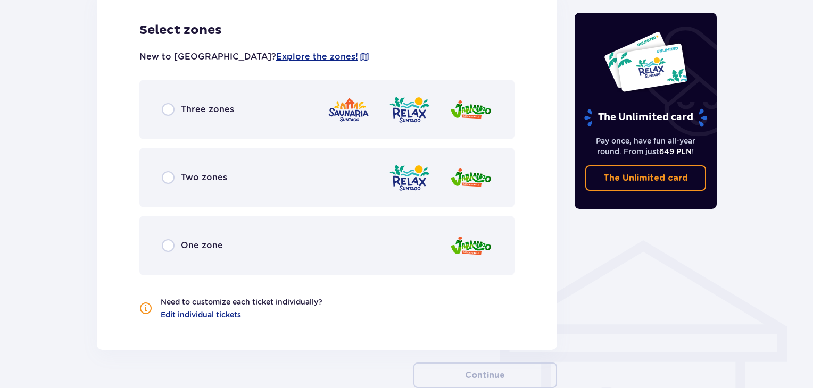
scroll to position [623, 0]
click at [181, 109] on p "Three zones" at bounding box center [207, 110] width 53 height 12
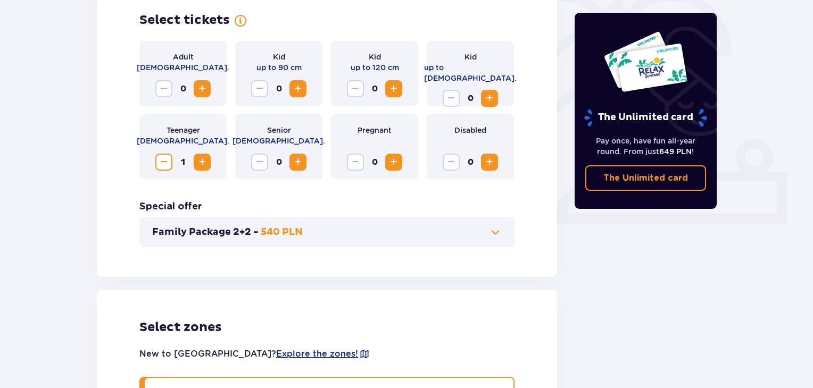
scroll to position [326, 0]
click at [168, 162] on span "Decrease" at bounding box center [163, 162] width 13 height 13
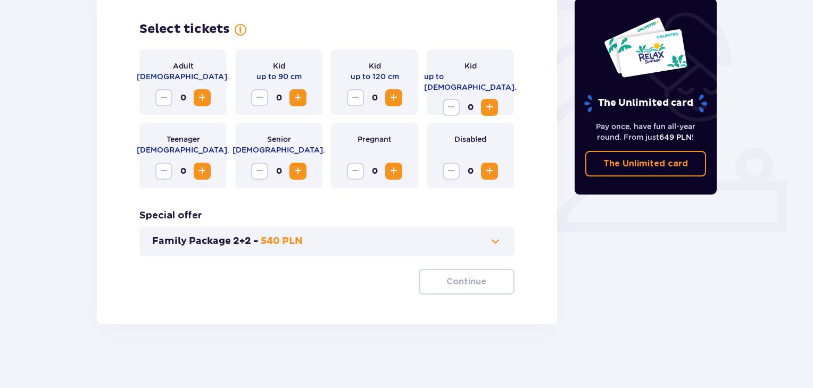
scroll to position [317, 0]
click at [298, 176] on span "Increase" at bounding box center [298, 171] width 13 height 13
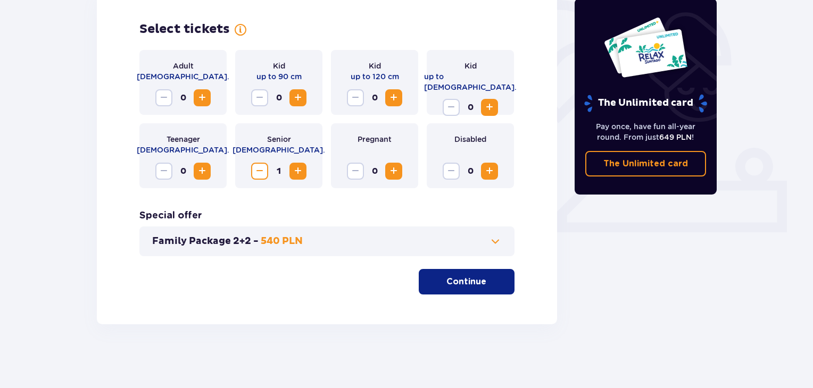
click at [455, 275] on button "Continue" at bounding box center [467, 282] width 96 height 26
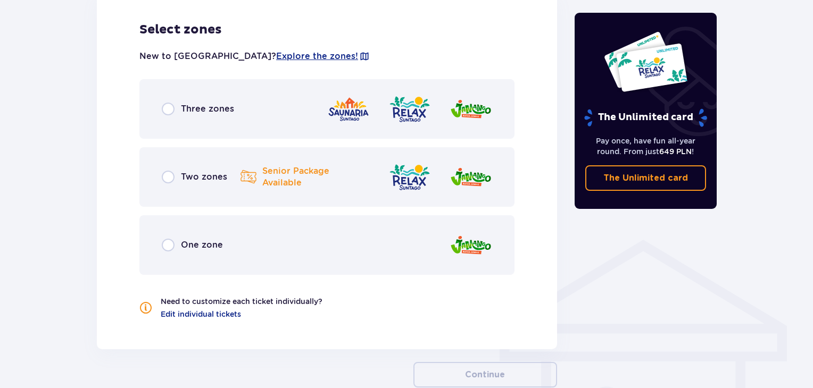
scroll to position [625, 0]
click at [178, 113] on div "Three zones" at bounding box center [198, 108] width 72 height 13
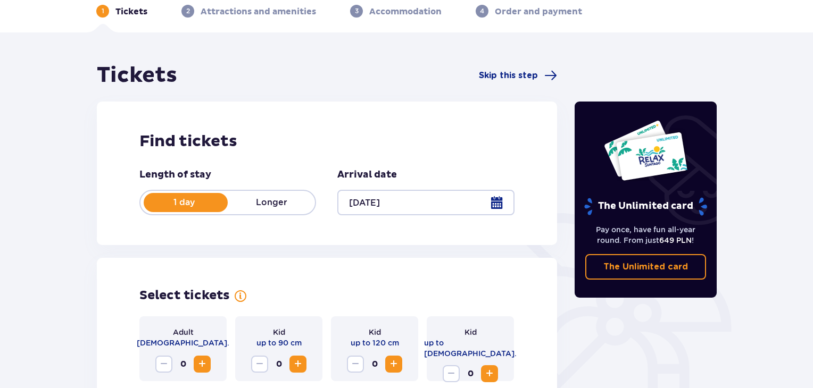
scroll to position [0, 0]
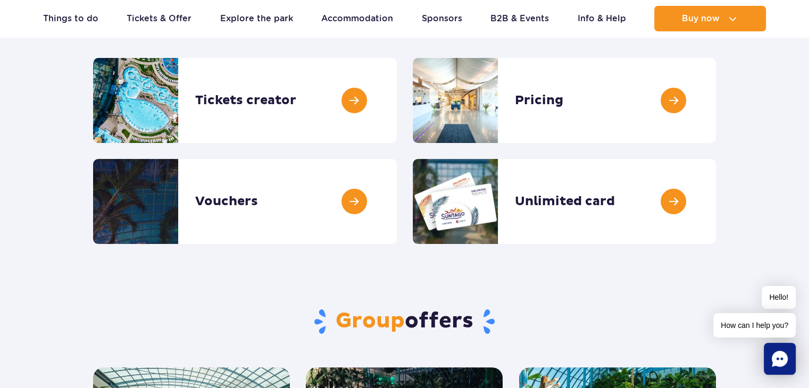
scroll to position [143, 0]
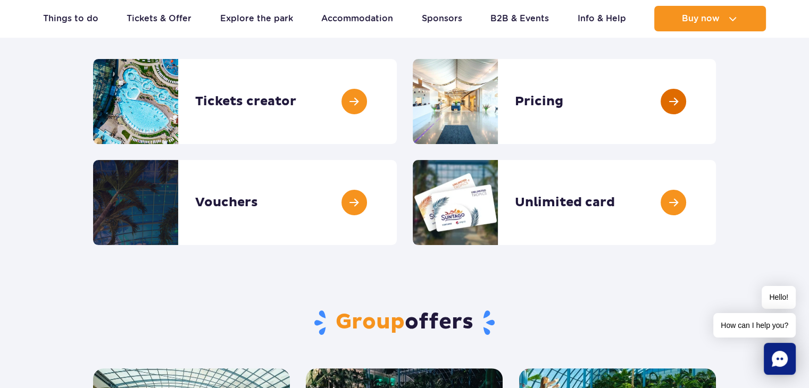
click at [716, 112] on link at bounding box center [716, 101] width 0 height 85
click at [716, 101] on link at bounding box center [716, 101] width 0 height 85
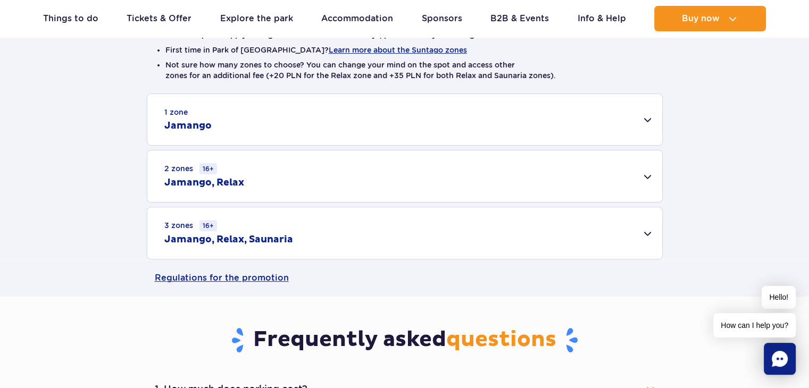
scroll to position [303, 0]
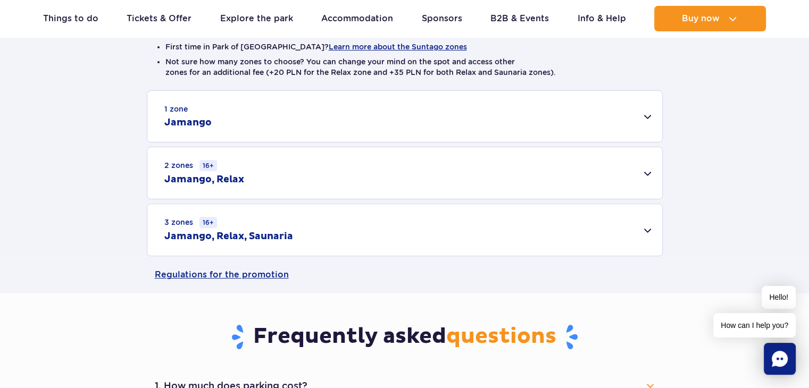
click at [447, 224] on div "3 zones 16+ Jamango, Relax, Saunaria" at bounding box center [404, 230] width 515 height 52
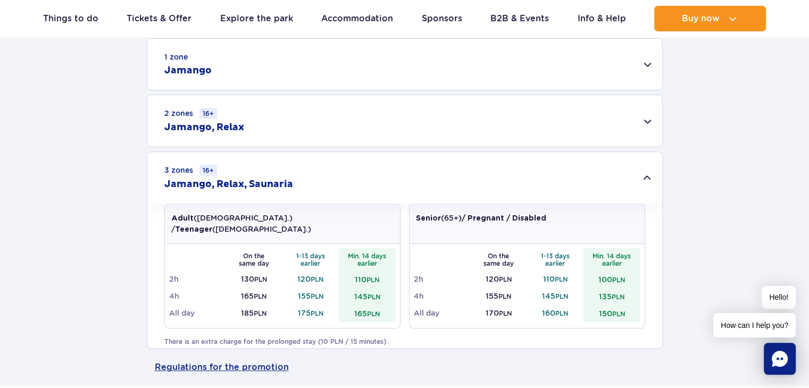
scroll to position [0, 0]
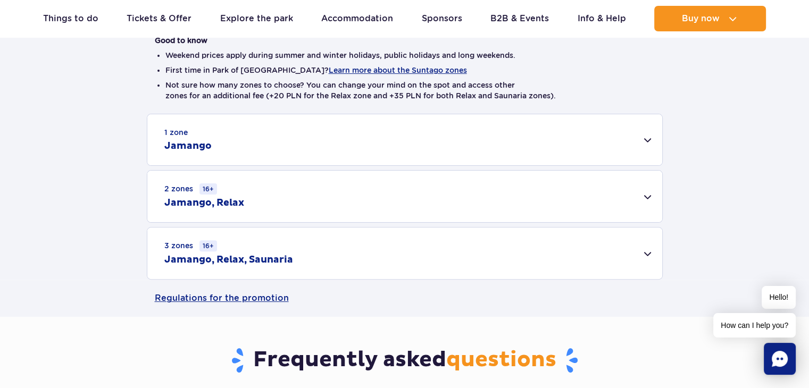
scroll to position [272, 0]
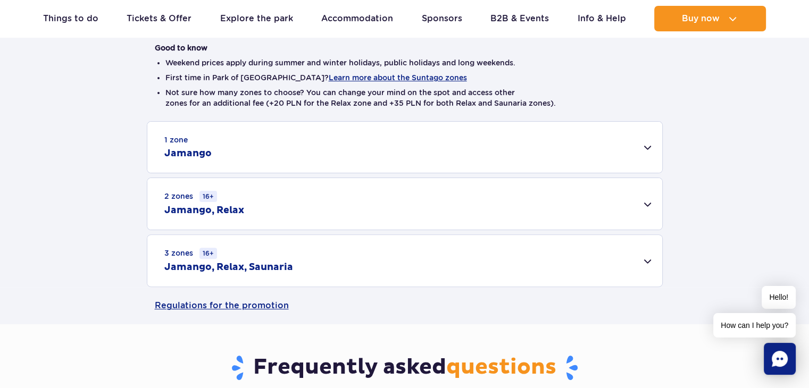
click at [376, 152] on div "1 zone Jamango" at bounding box center [404, 147] width 515 height 51
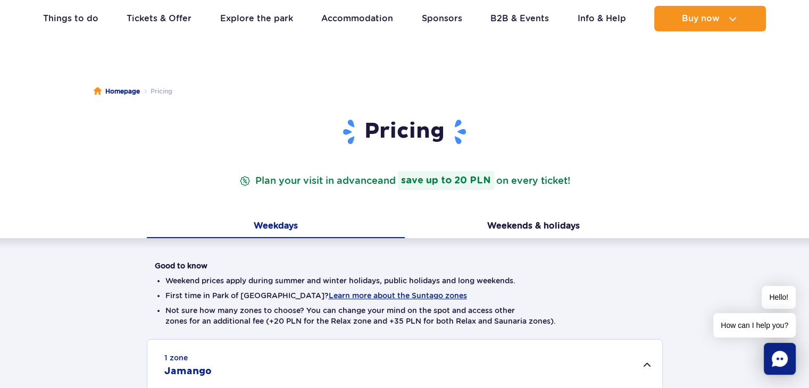
scroll to position [0, 0]
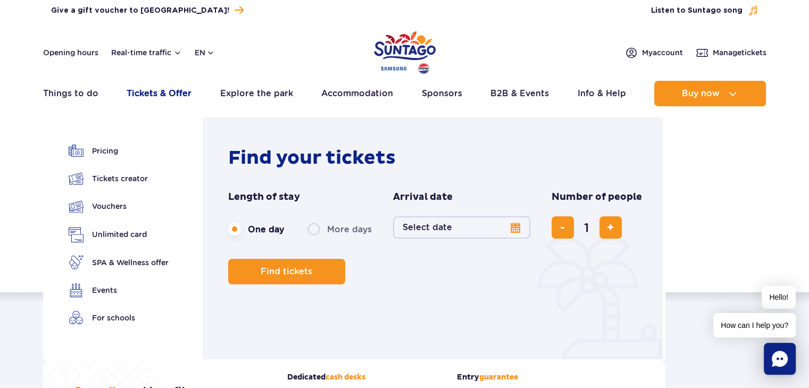
click at [161, 96] on link "Tickets & Offer" at bounding box center [159, 94] width 65 height 26
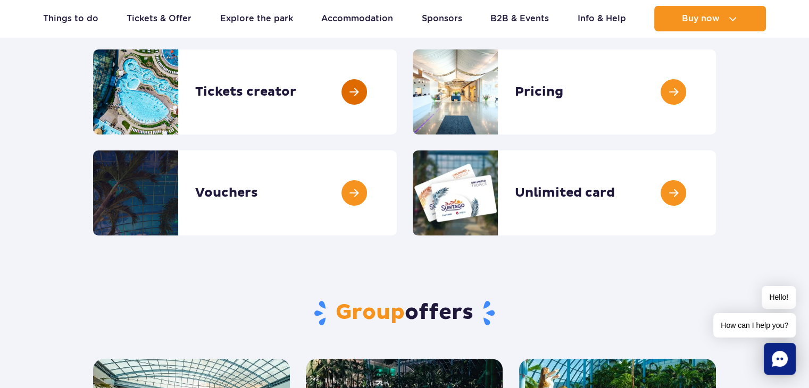
scroll to position [153, 0]
click at [397, 207] on link at bounding box center [397, 193] width 0 height 85
click at [716, 204] on link at bounding box center [716, 193] width 0 height 85
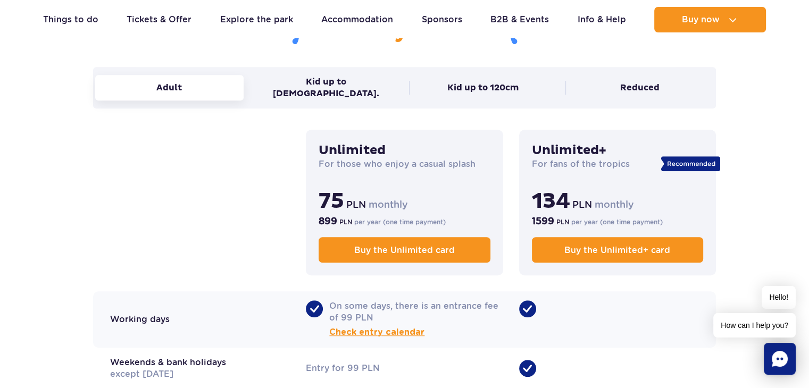
scroll to position [742, 0]
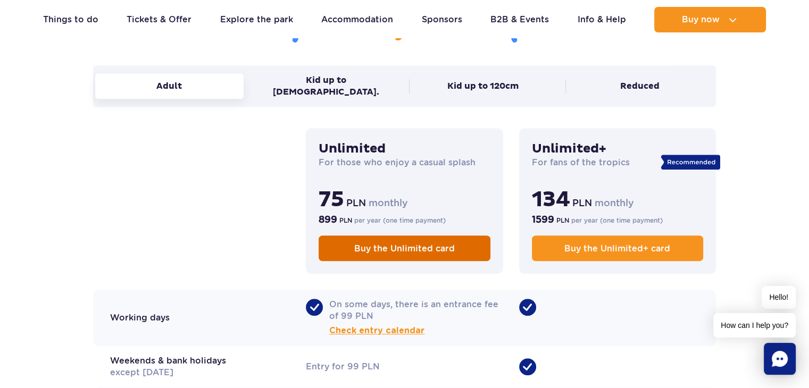
click at [450, 245] on link "Buy the Unlimited card" at bounding box center [404, 249] width 171 height 26
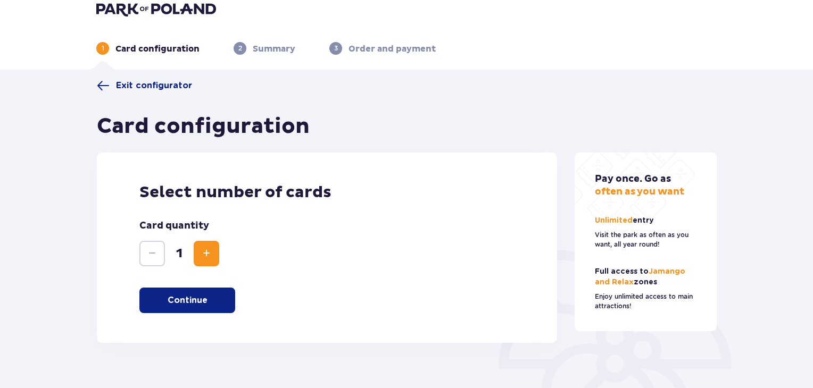
scroll to position [150, 0]
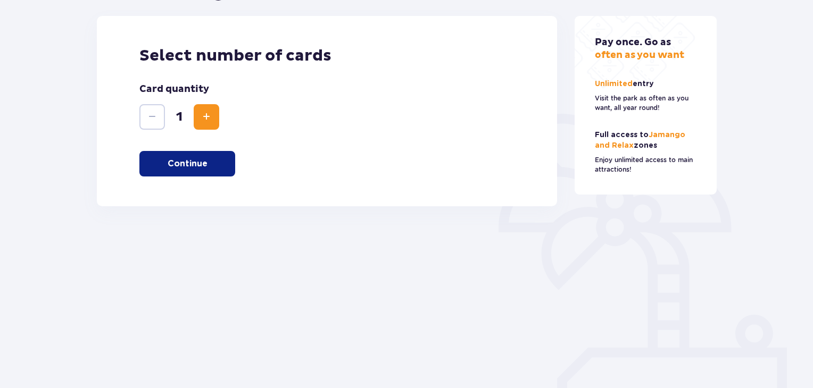
click at [209, 164] on button "Continue" at bounding box center [187, 164] width 96 height 26
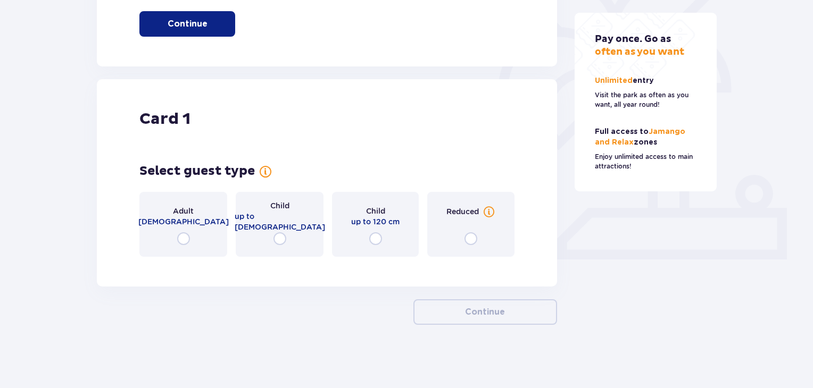
scroll to position [291, 0]
click at [194, 229] on div "Adult [DEMOGRAPHIC_DATA]" at bounding box center [183, 224] width 88 height 65
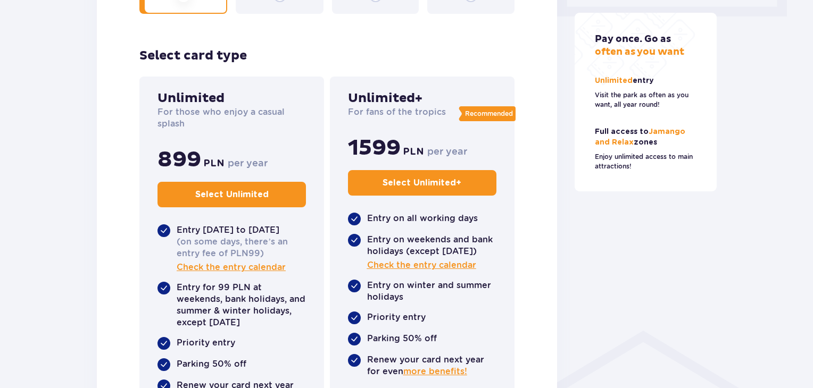
scroll to position [528, 0]
